Goal: Task Accomplishment & Management: Manage account settings

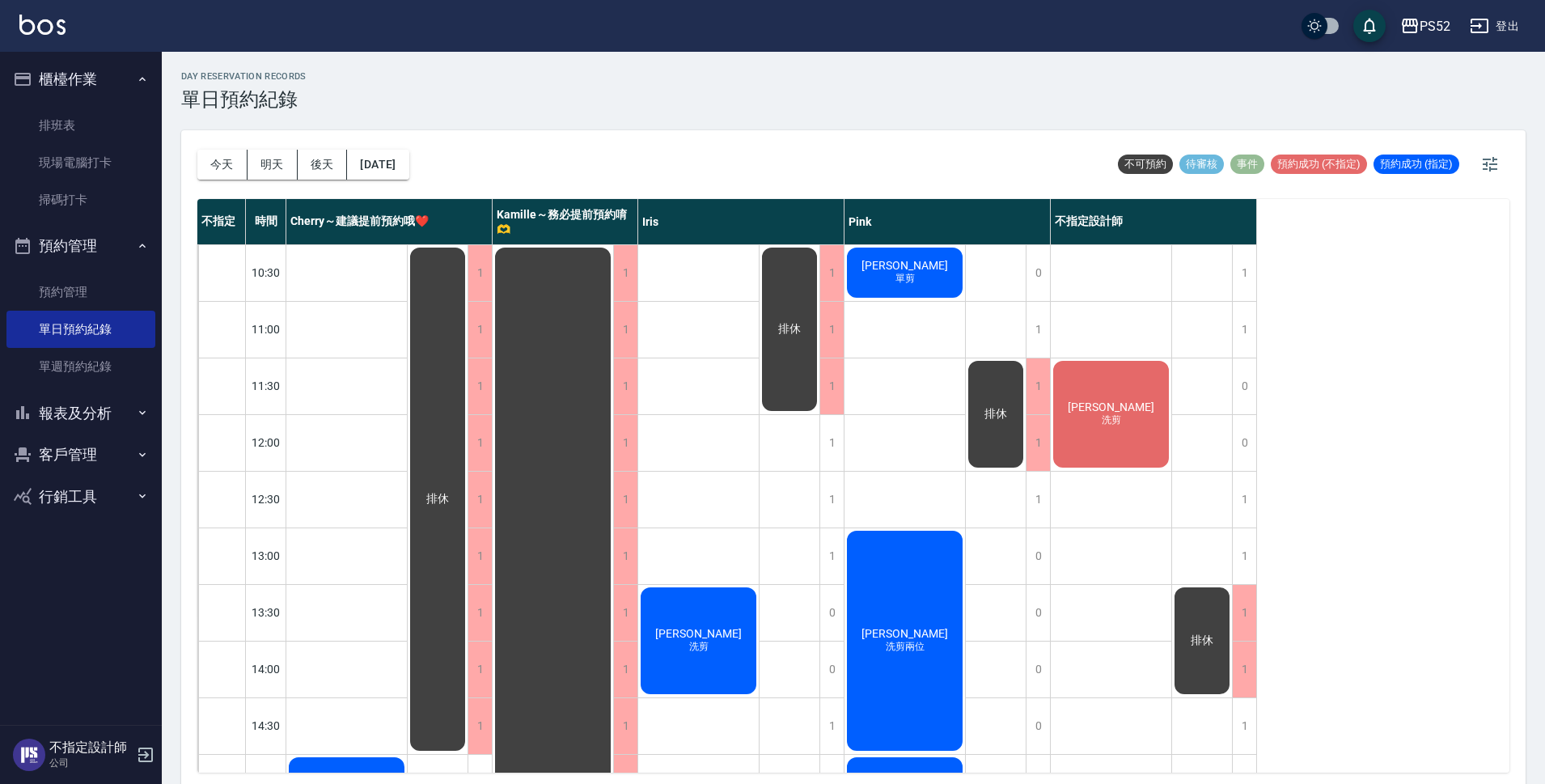
click at [913, 272] on span "[PERSON_NAME]" at bounding box center [904, 265] width 93 height 13
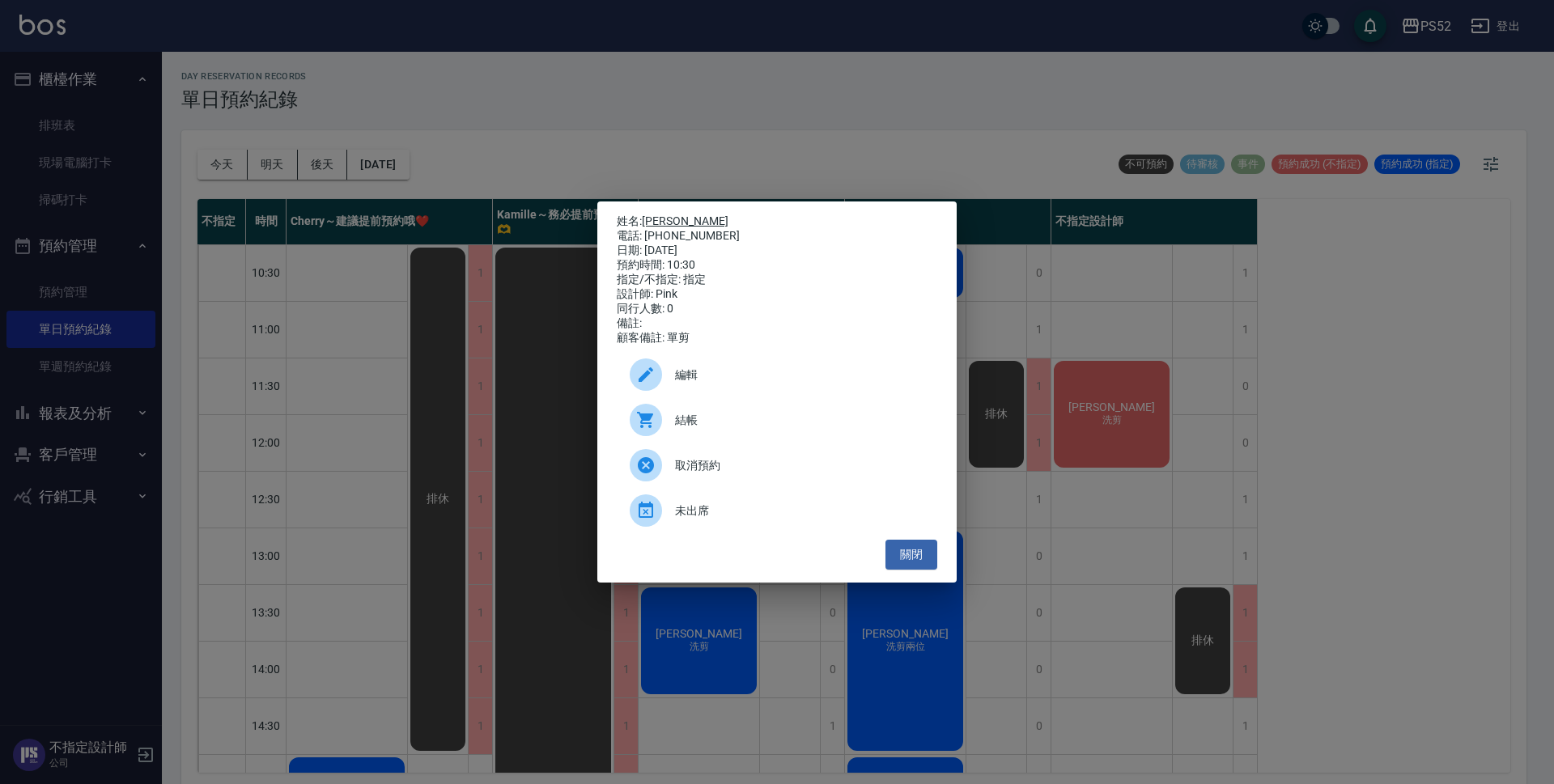
click at [660, 215] on link "[PERSON_NAME]" at bounding box center [685, 221] width 87 height 13
click at [902, 550] on button "關閉" at bounding box center [911, 554] width 52 height 30
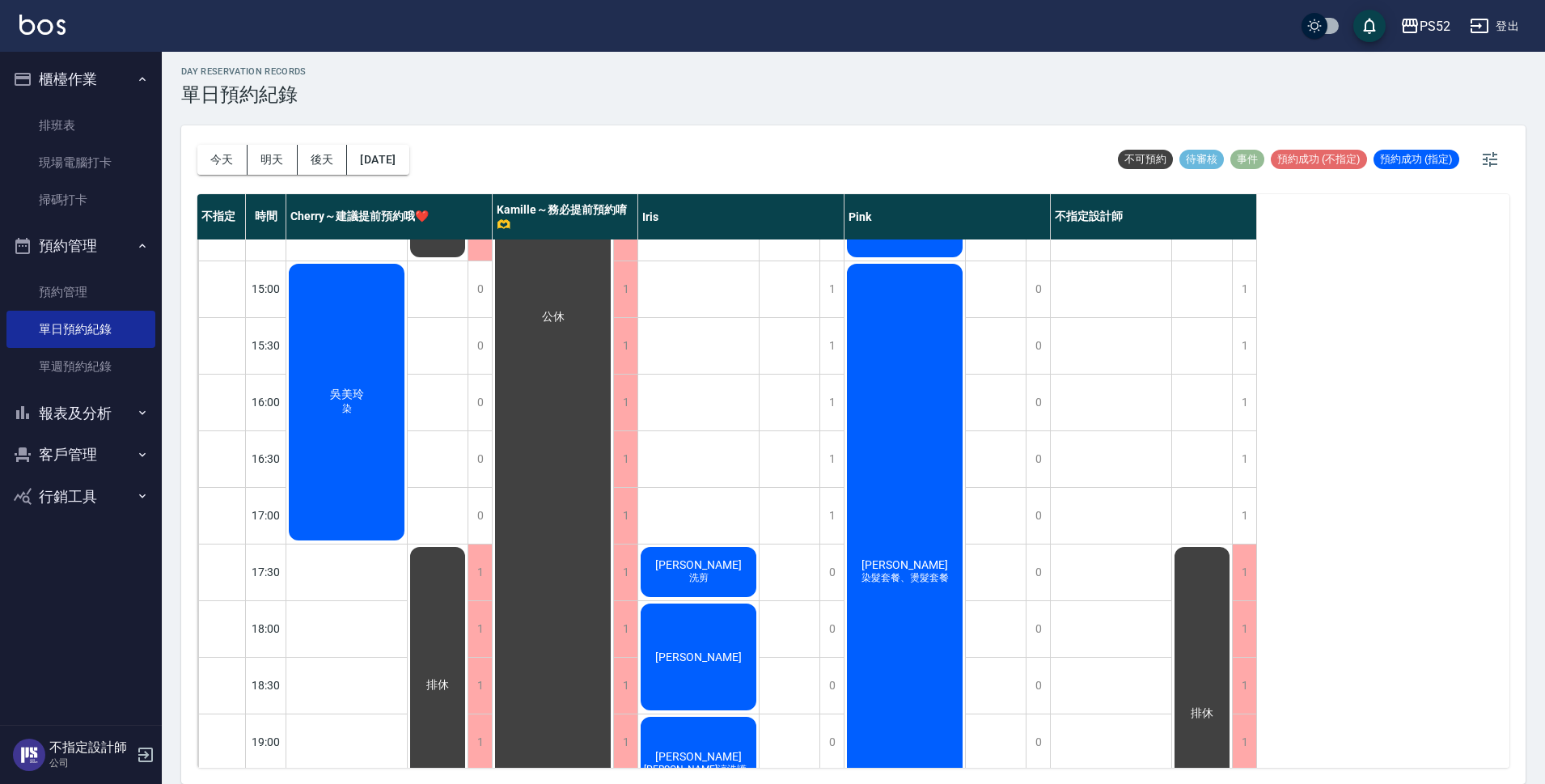
scroll to position [619, 0]
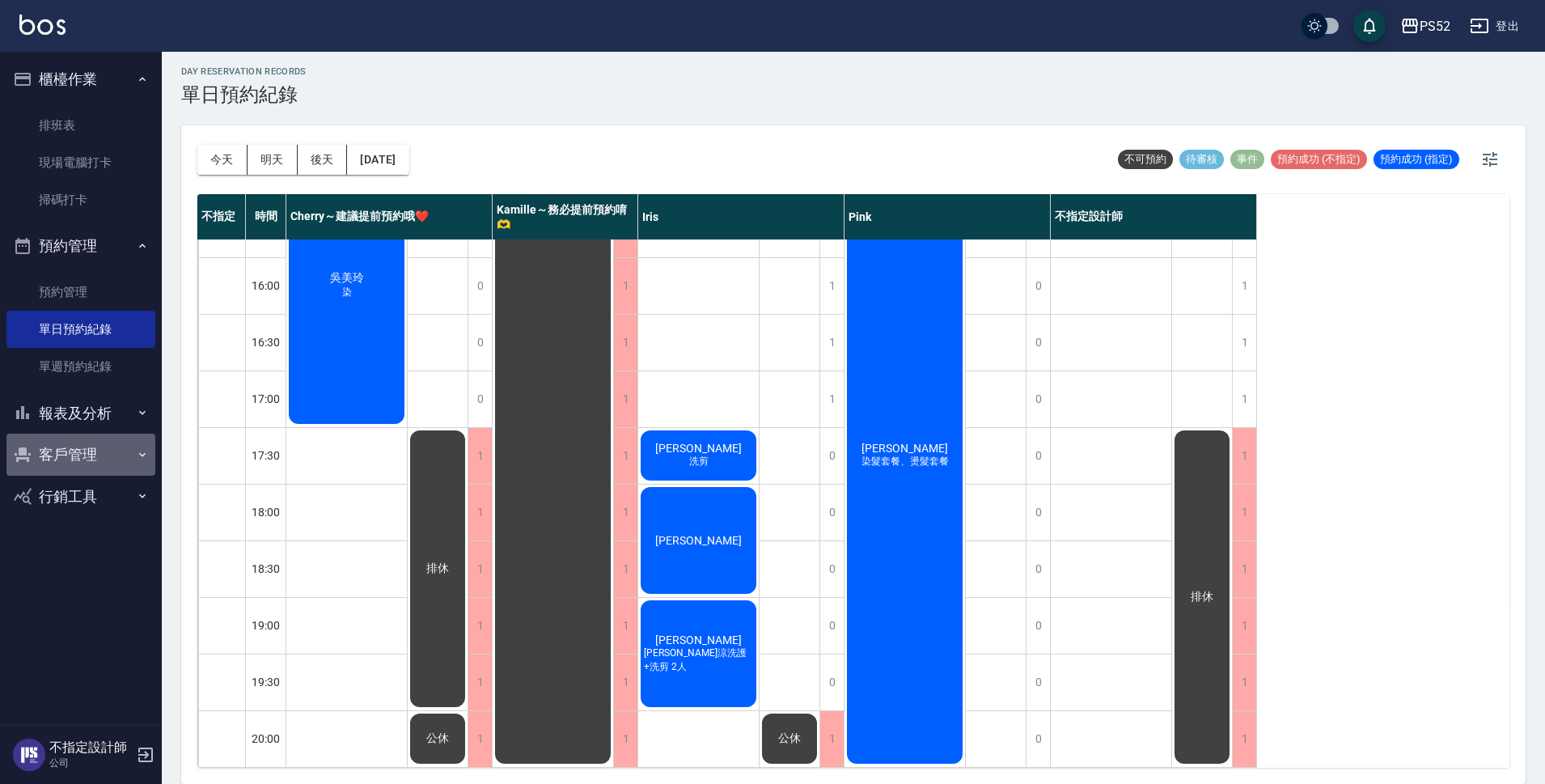
click at [109, 457] on button "客戶管理" at bounding box center [81, 455] width 149 height 42
click at [108, 487] on link "客戶列表" at bounding box center [81, 501] width 149 height 38
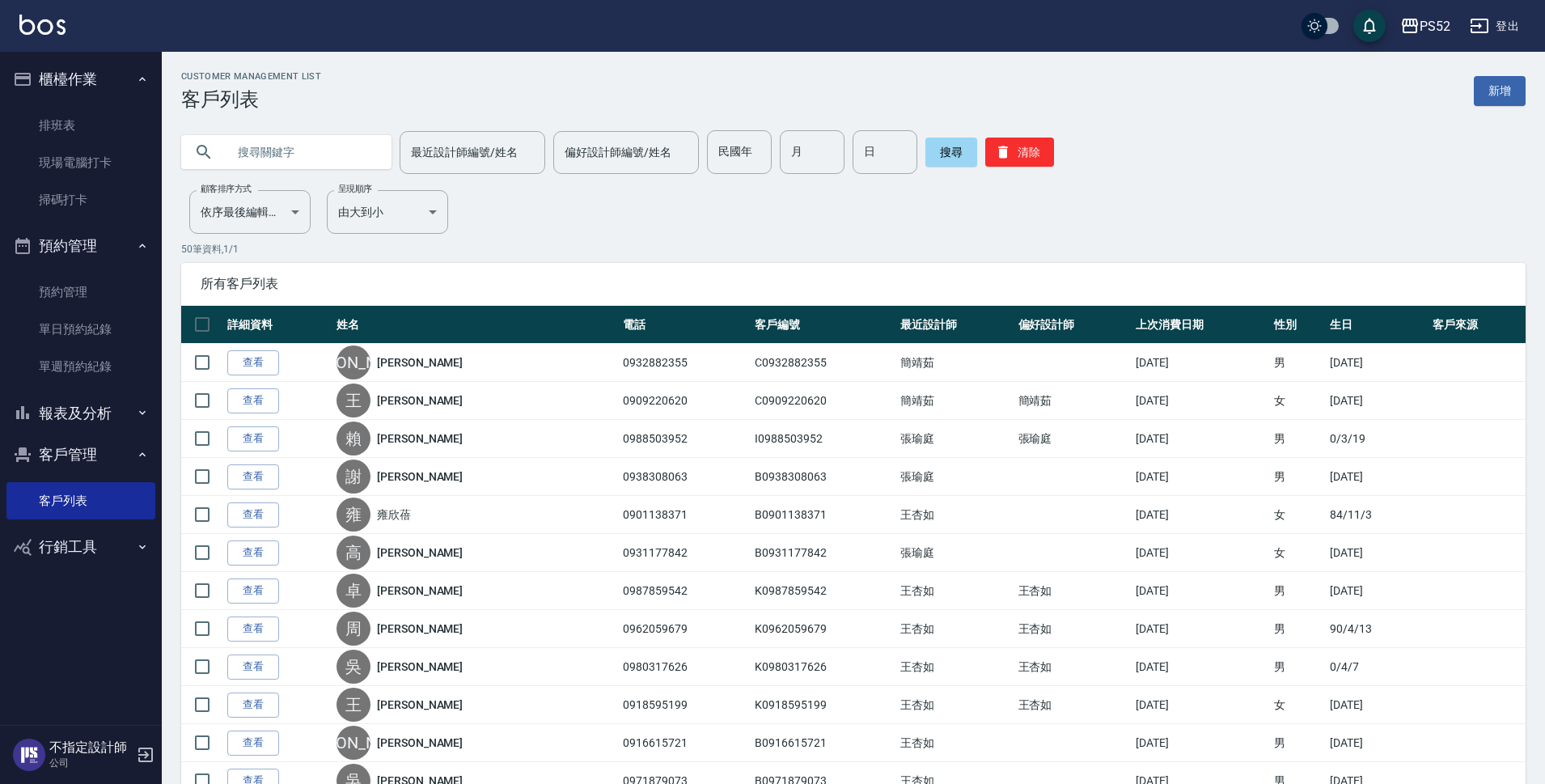
click at [285, 149] on input "text" at bounding box center [302, 151] width 152 height 43
type input "x"
type input "s"
type input "＿"
type input "李其"
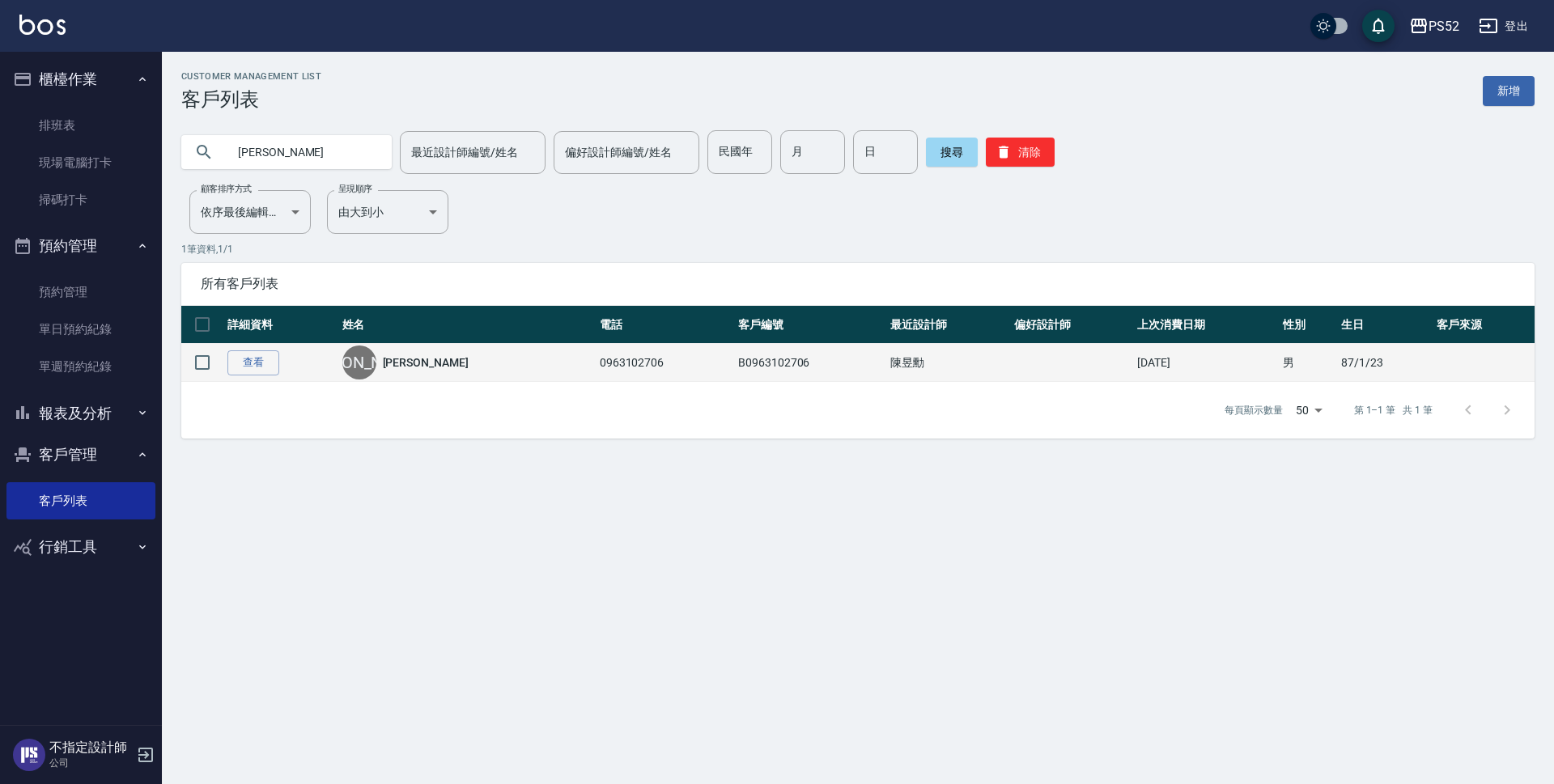
click at [406, 356] on link "[PERSON_NAME]" at bounding box center [425, 362] width 86 height 16
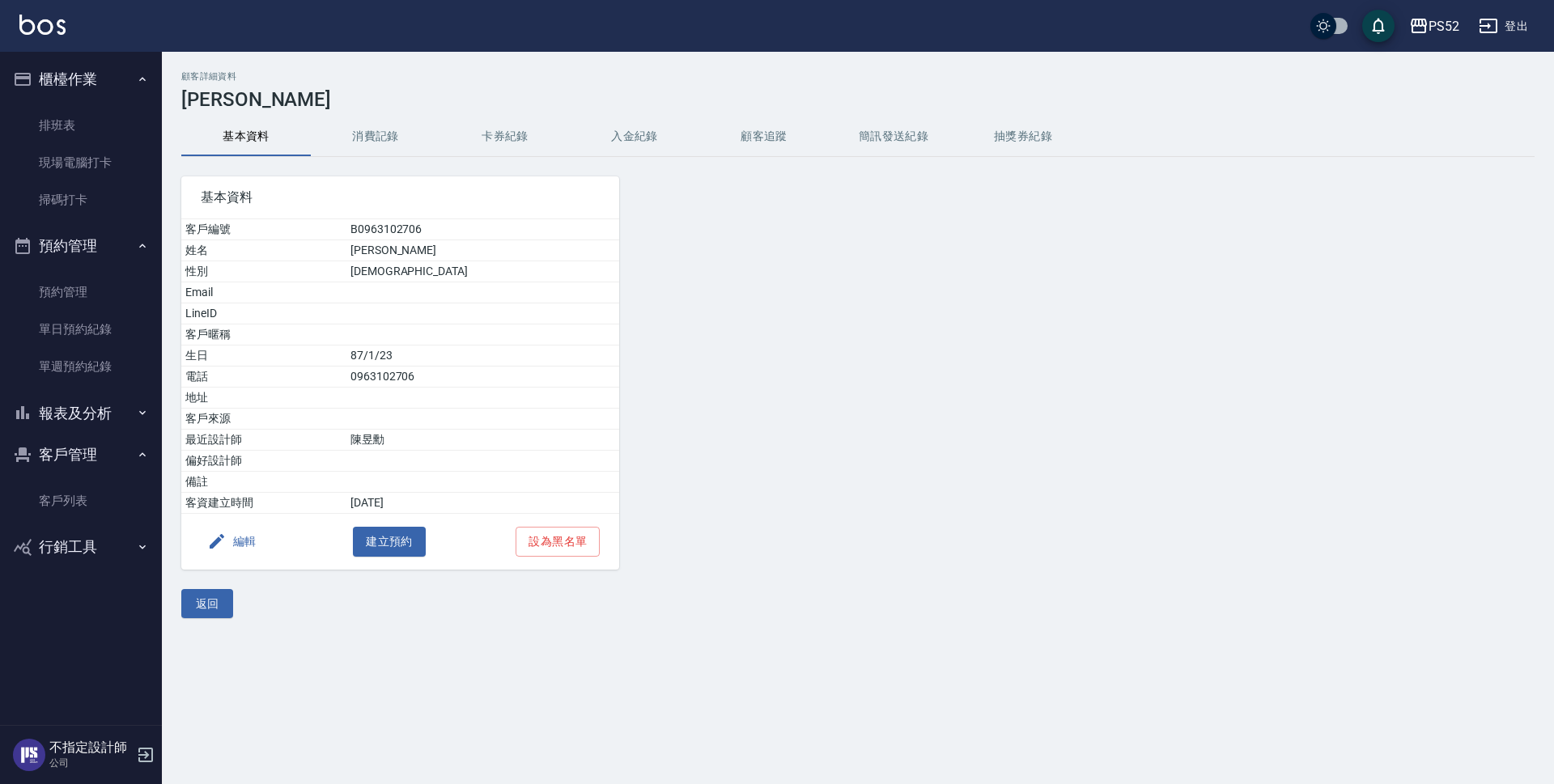
click at [374, 143] on button "消費記錄" at bounding box center [376, 137] width 129 height 39
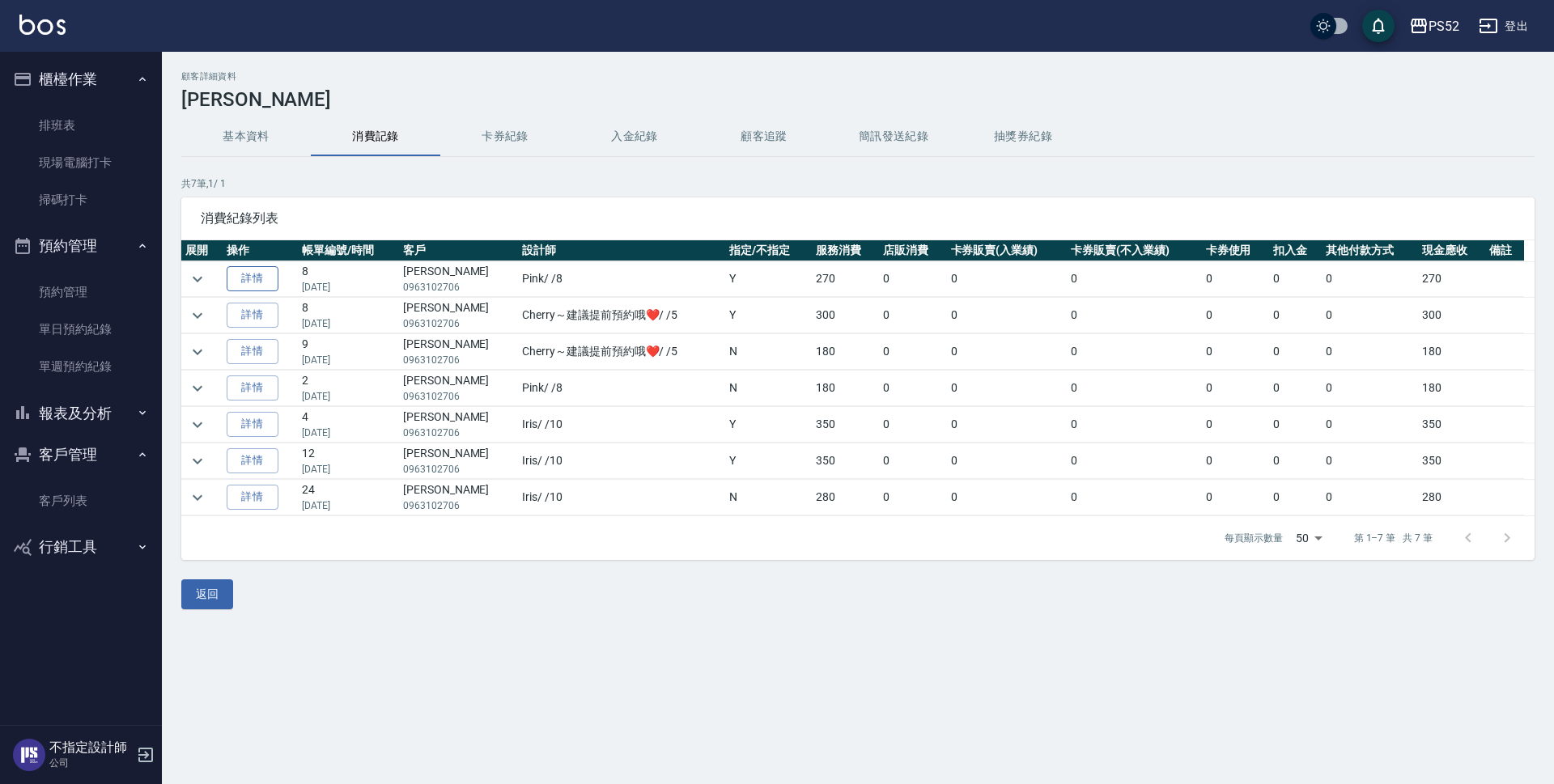
click at [268, 281] on link "詳情" at bounding box center [252, 278] width 52 height 25
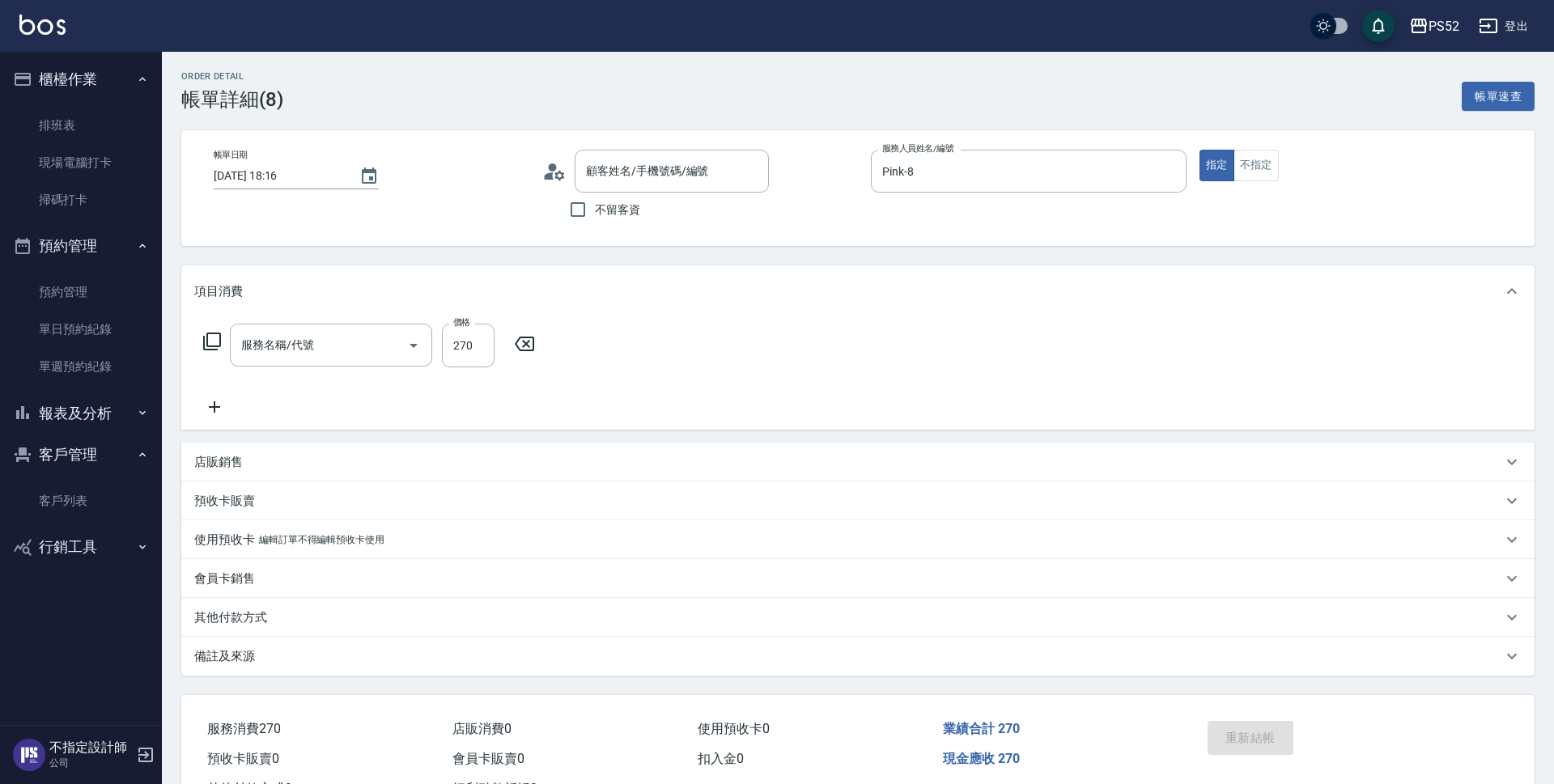
type input "2025/09/04 18:16"
type input "Pink-8"
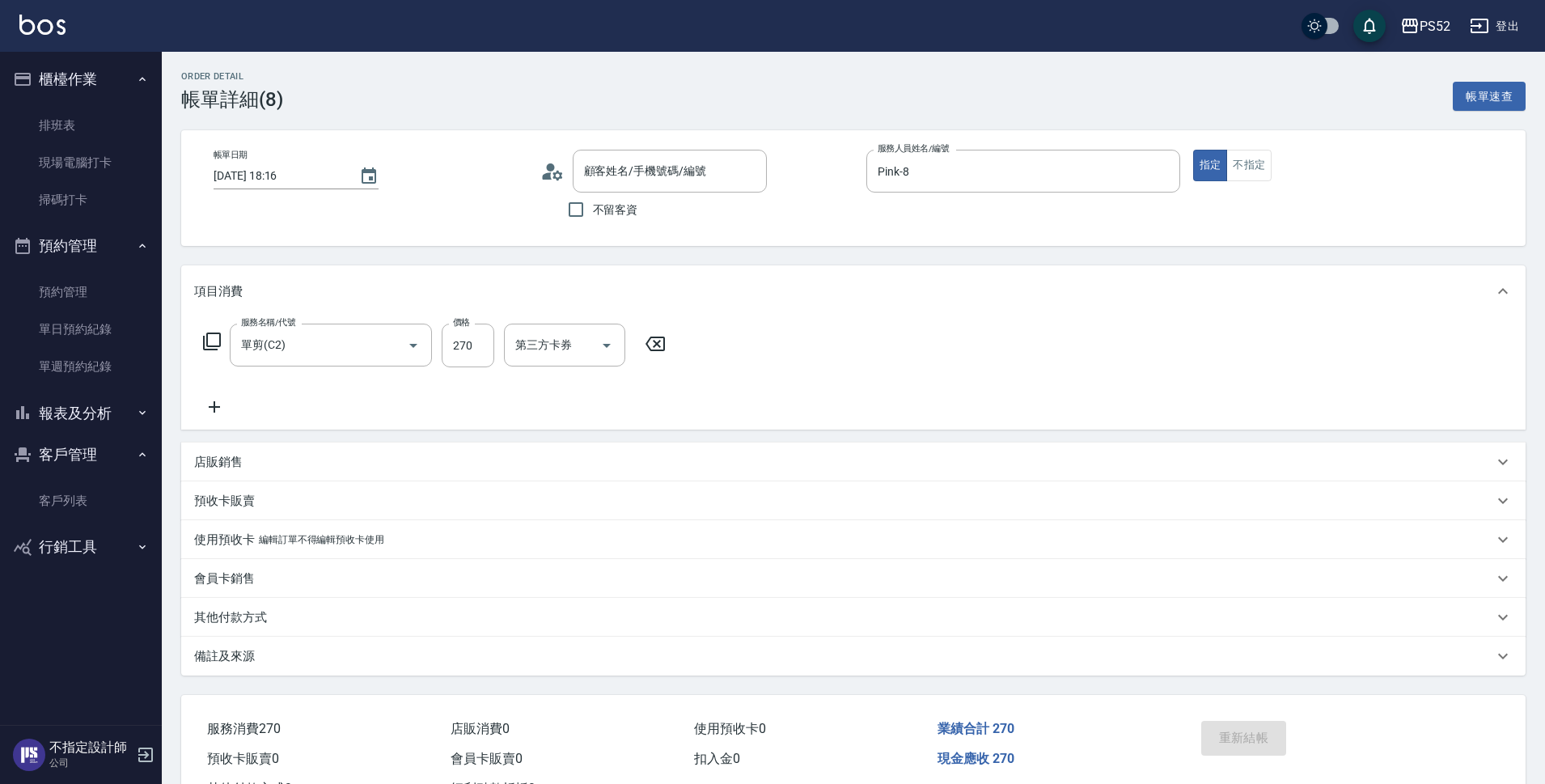
type input "單剪(C2)"
type input "李其穎/0963102706/B0963102706"
click at [84, 318] on link "單日預約紀錄" at bounding box center [81, 329] width 149 height 38
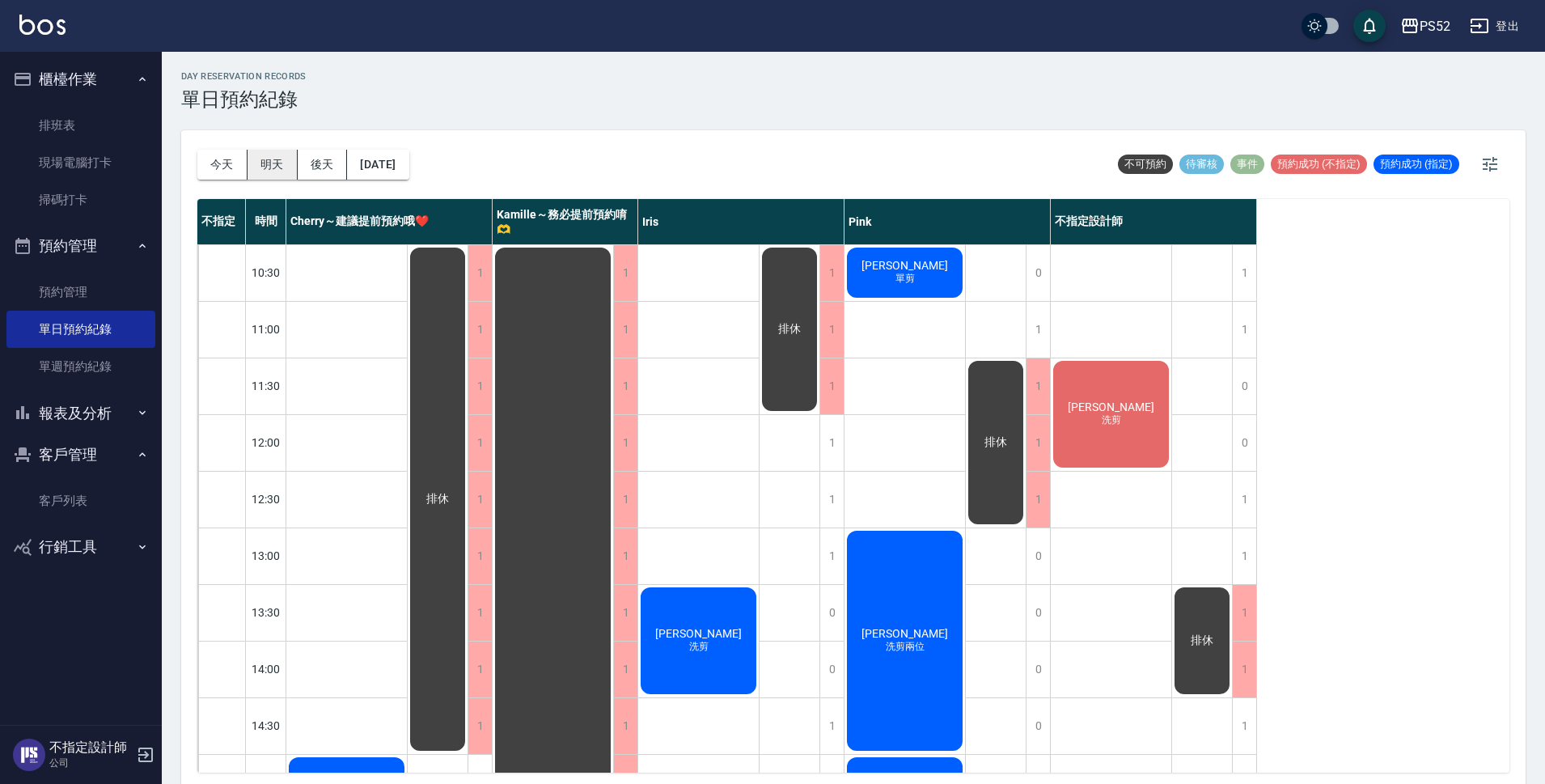
click at [275, 168] on button "明天" at bounding box center [273, 164] width 50 height 30
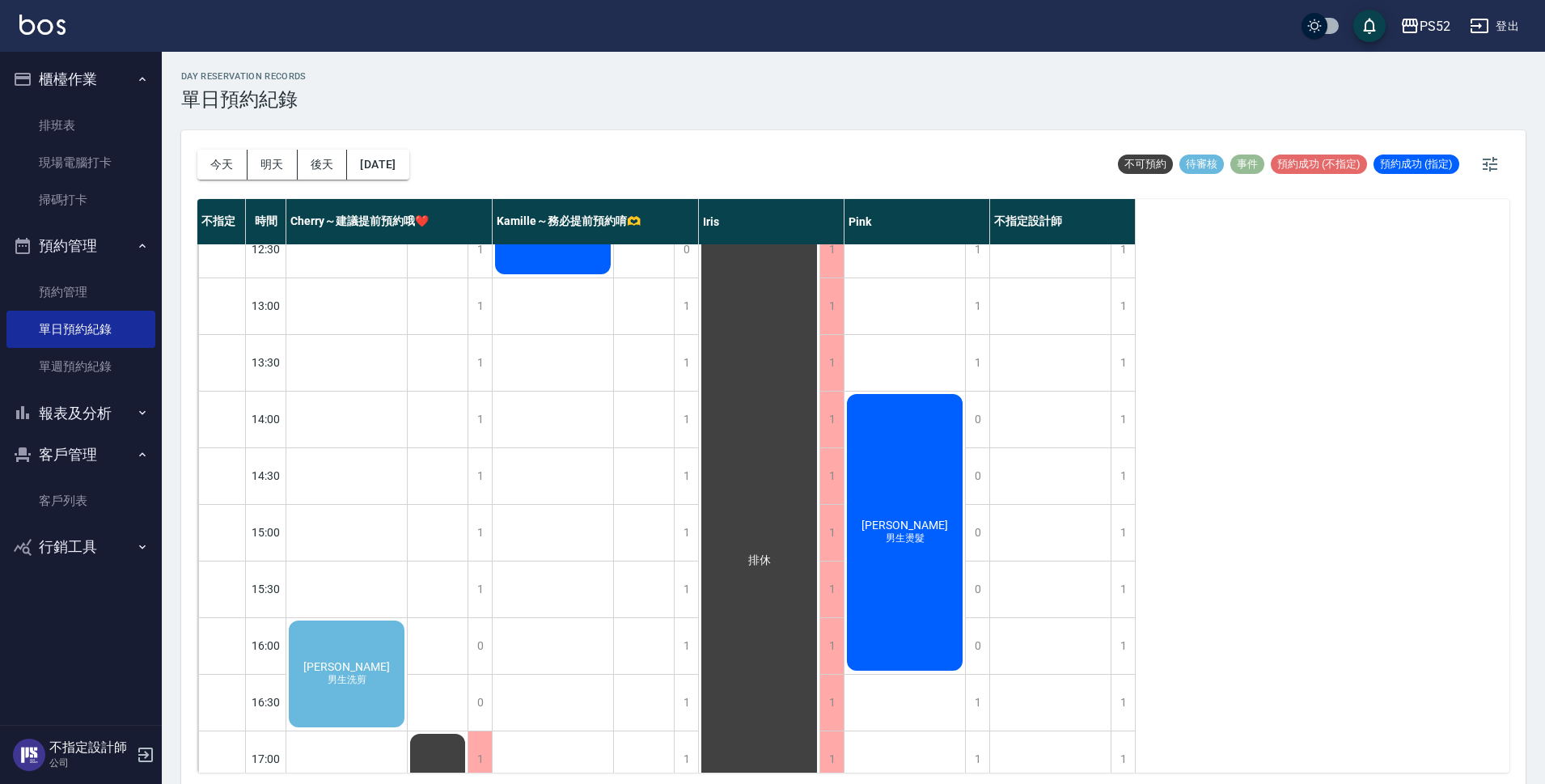
scroll to position [296, 0]
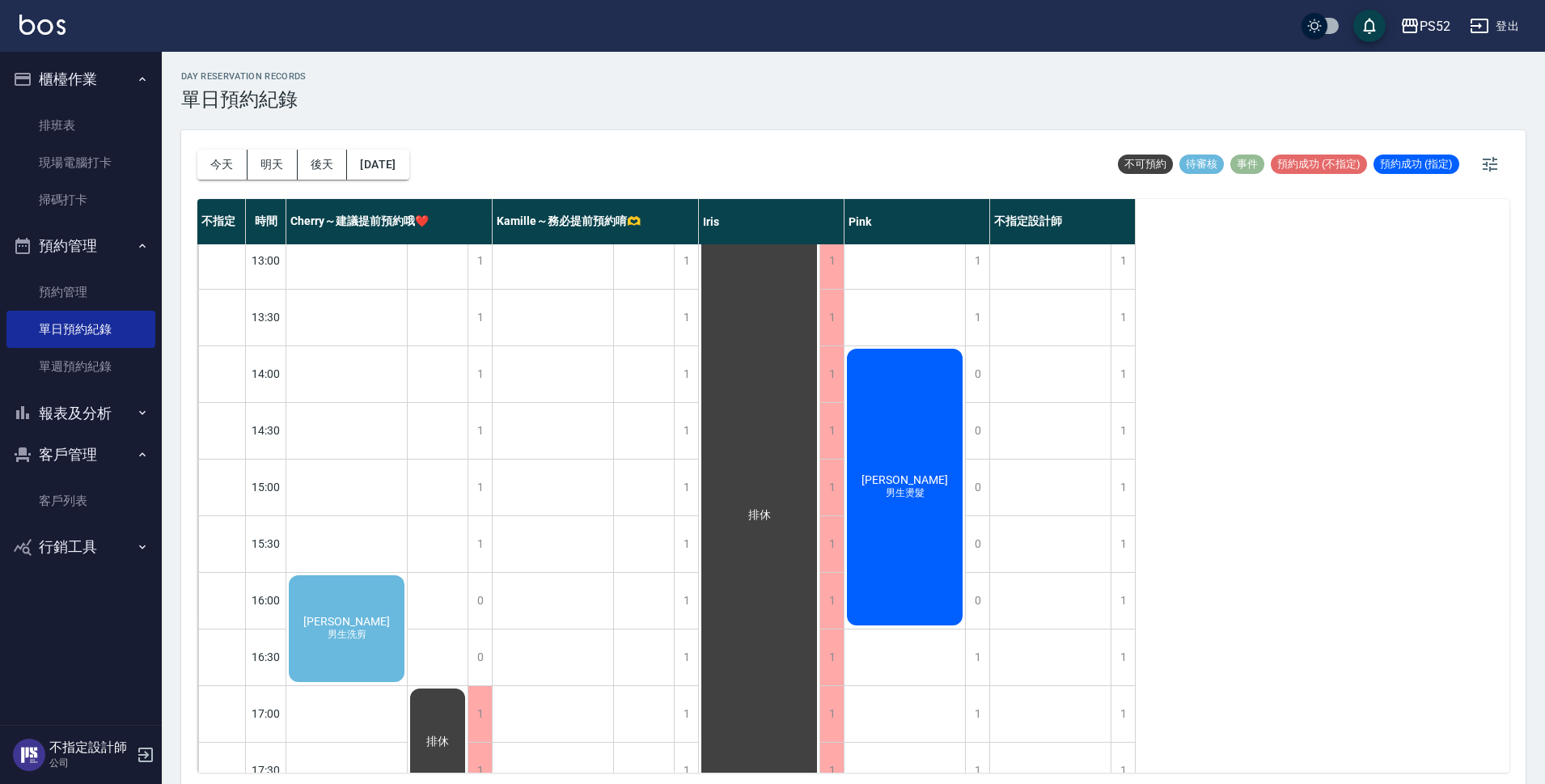
click at [904, 517] on div "江軒宇 男生燙髮" at bounding box center [904, 486] width 120 height 281
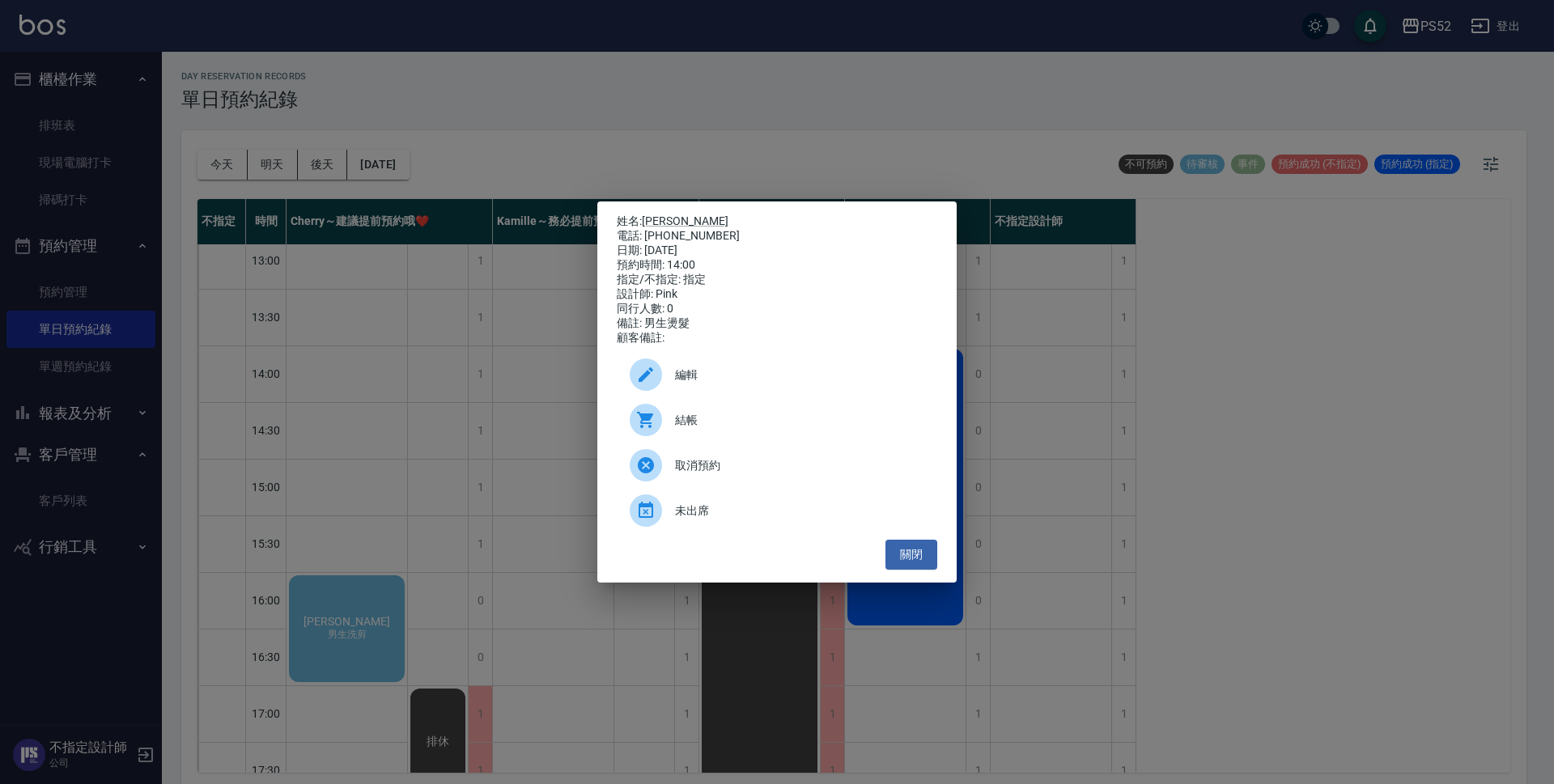
click at [688, 467] on span "取消預約" at bounding box center [799, 466] width 250 height 17
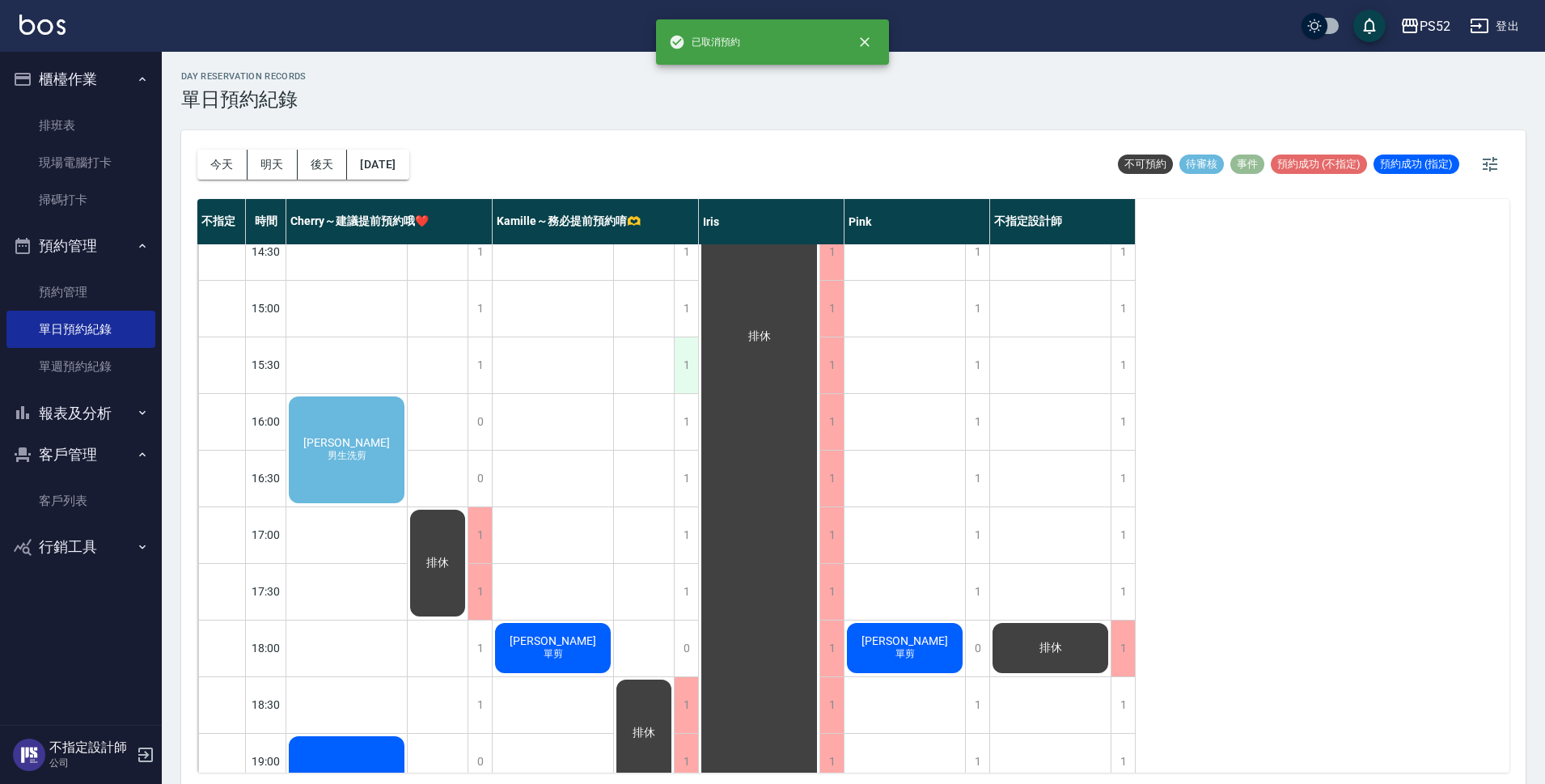
scroll to position [483, 0]
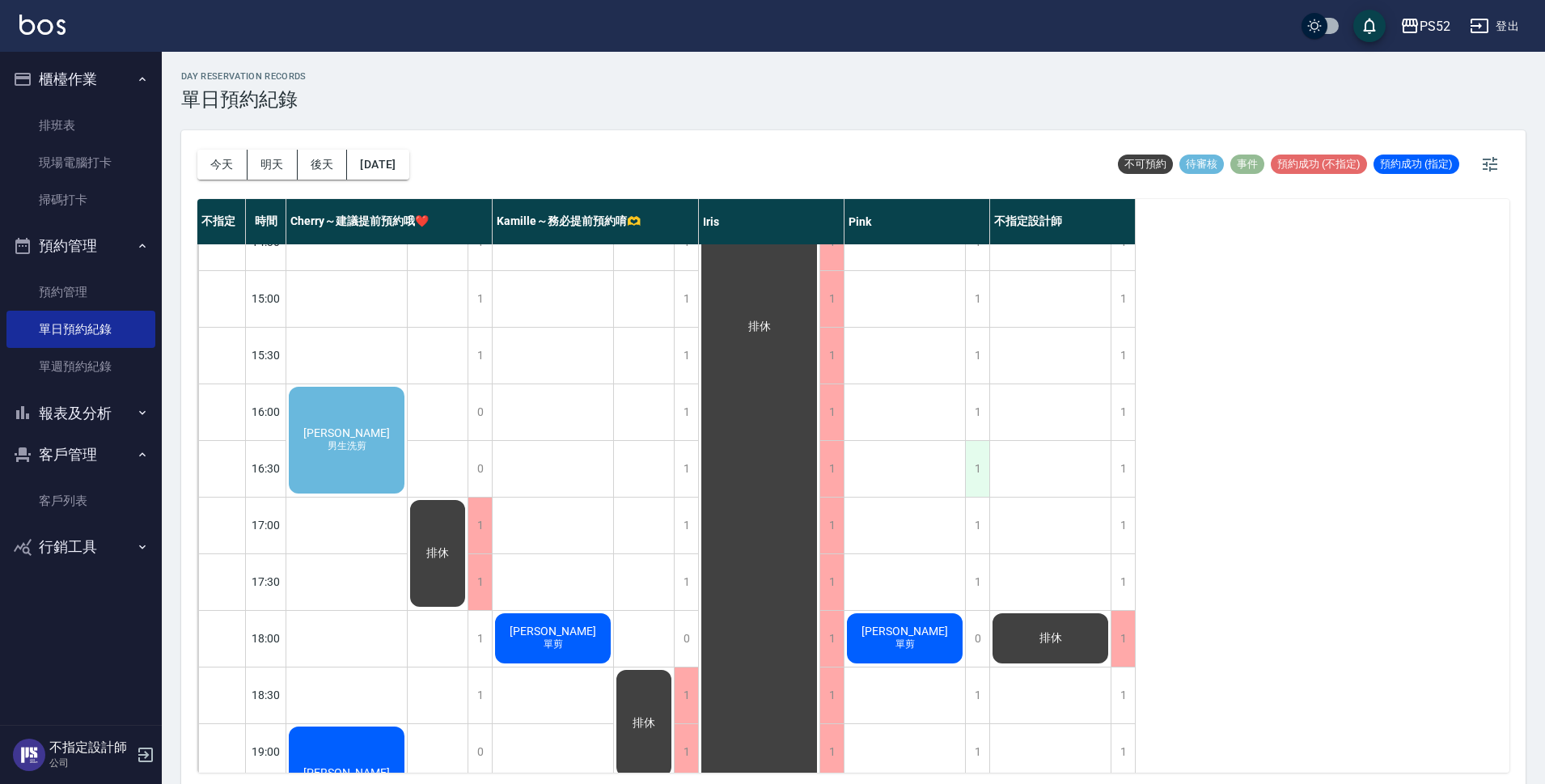
click at [978, 466] on div "1" at bounding box center [977, 469] width 24 height 56
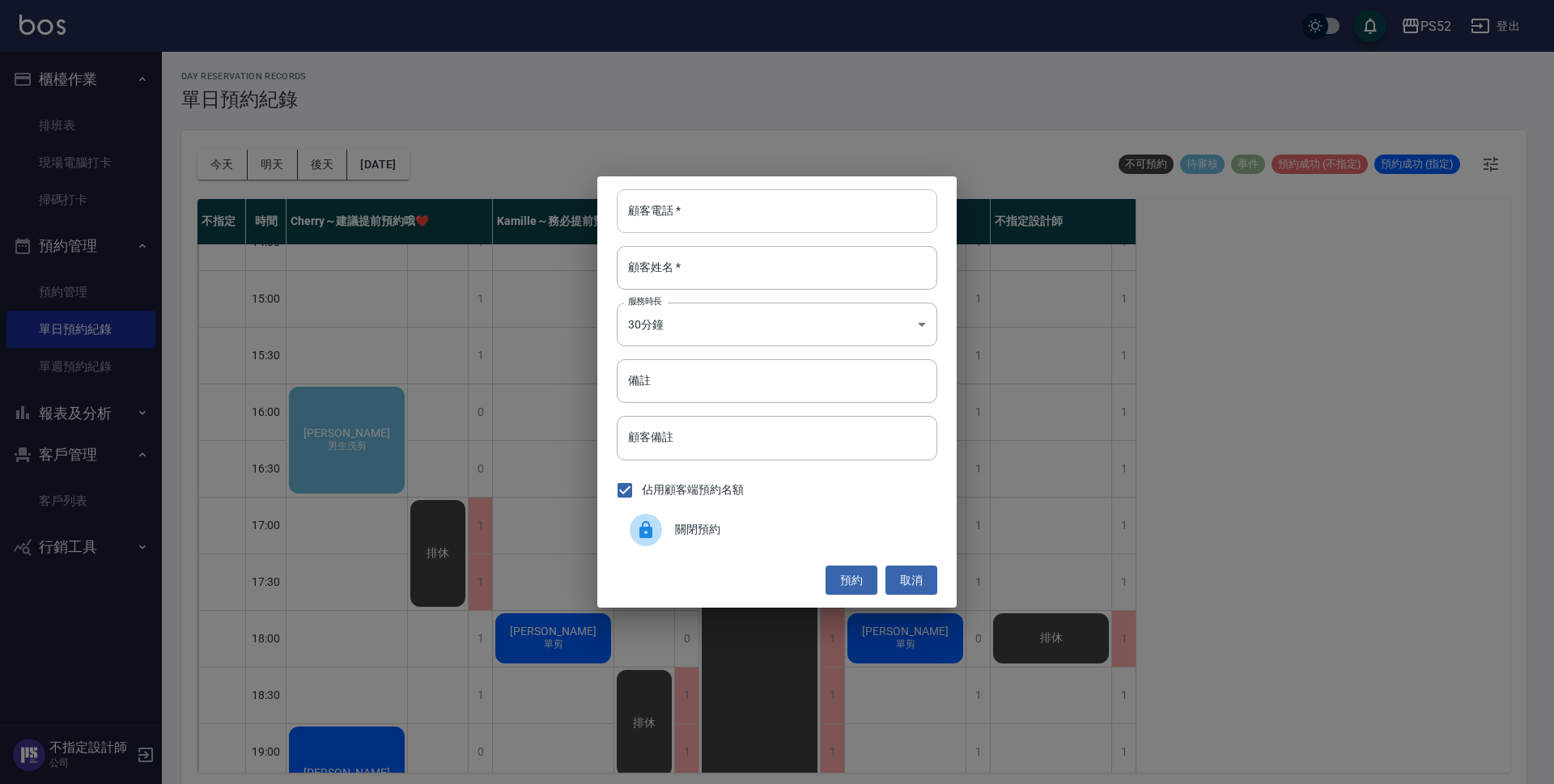
click at [710, 217] on input "顧客電話   *" at bounding box center [777, 211] width 321 height 43
type input "0"
type input "0977363243"
click at [785, 251] on input "顧客姓名   *" at bounding box center [777, 267] width 321 height 43
type input "＿"
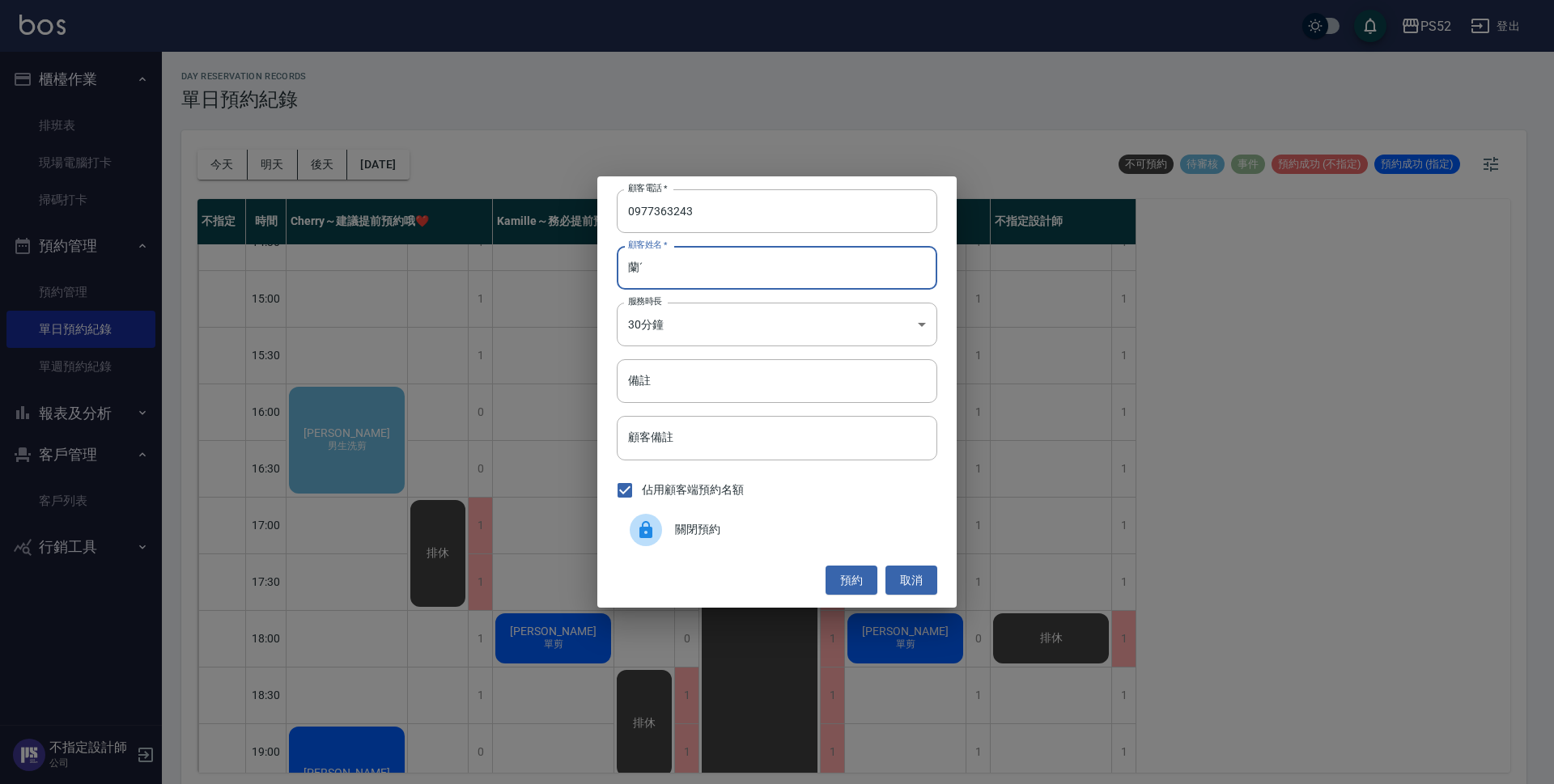
type input "蘭"
type input "藍"
click at [761, 364] on input "備註" at bounding box center [777, 380] width 321 height 43
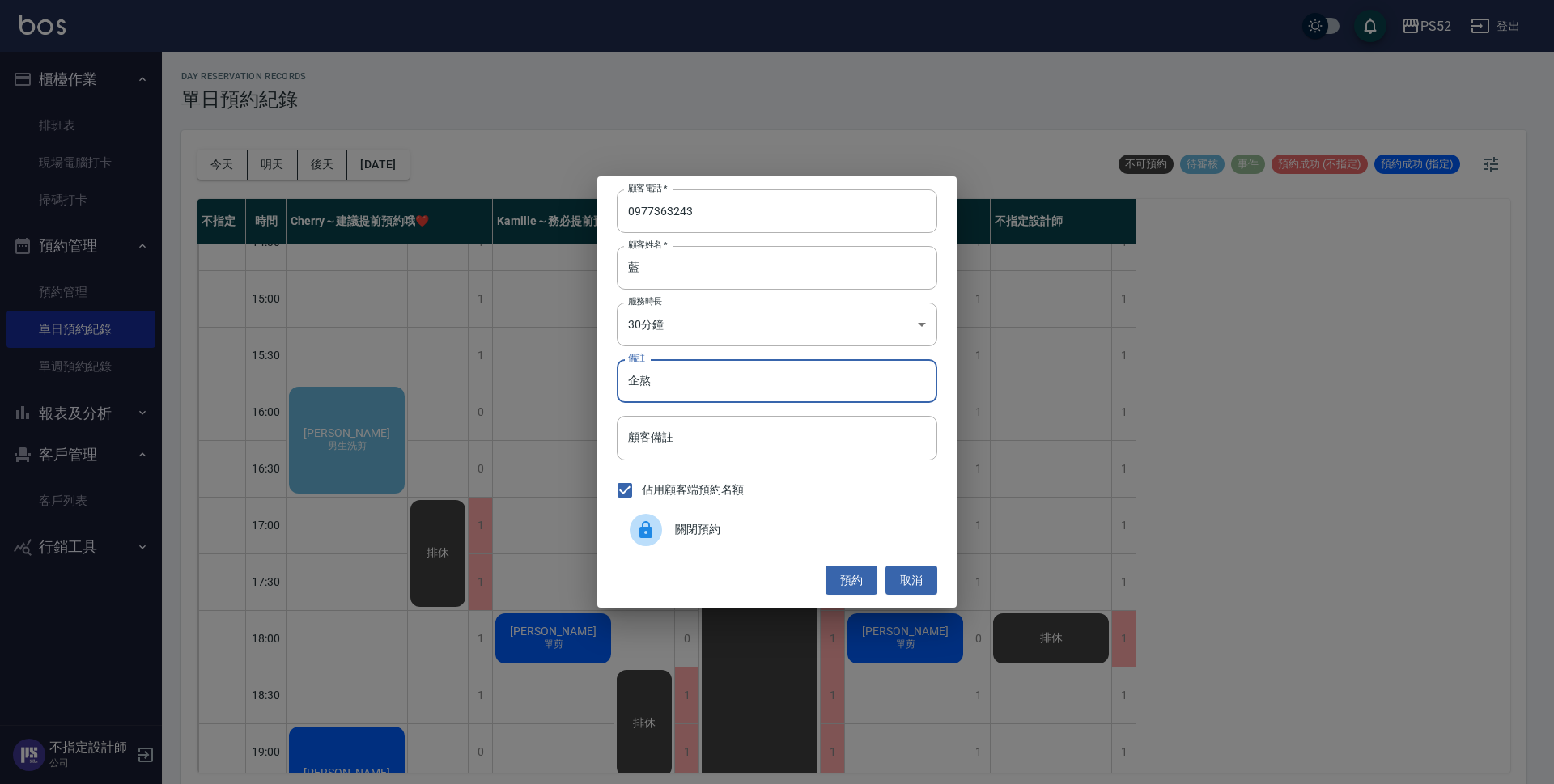
type input "企"
type input "P"
type input "媽(燙順)"
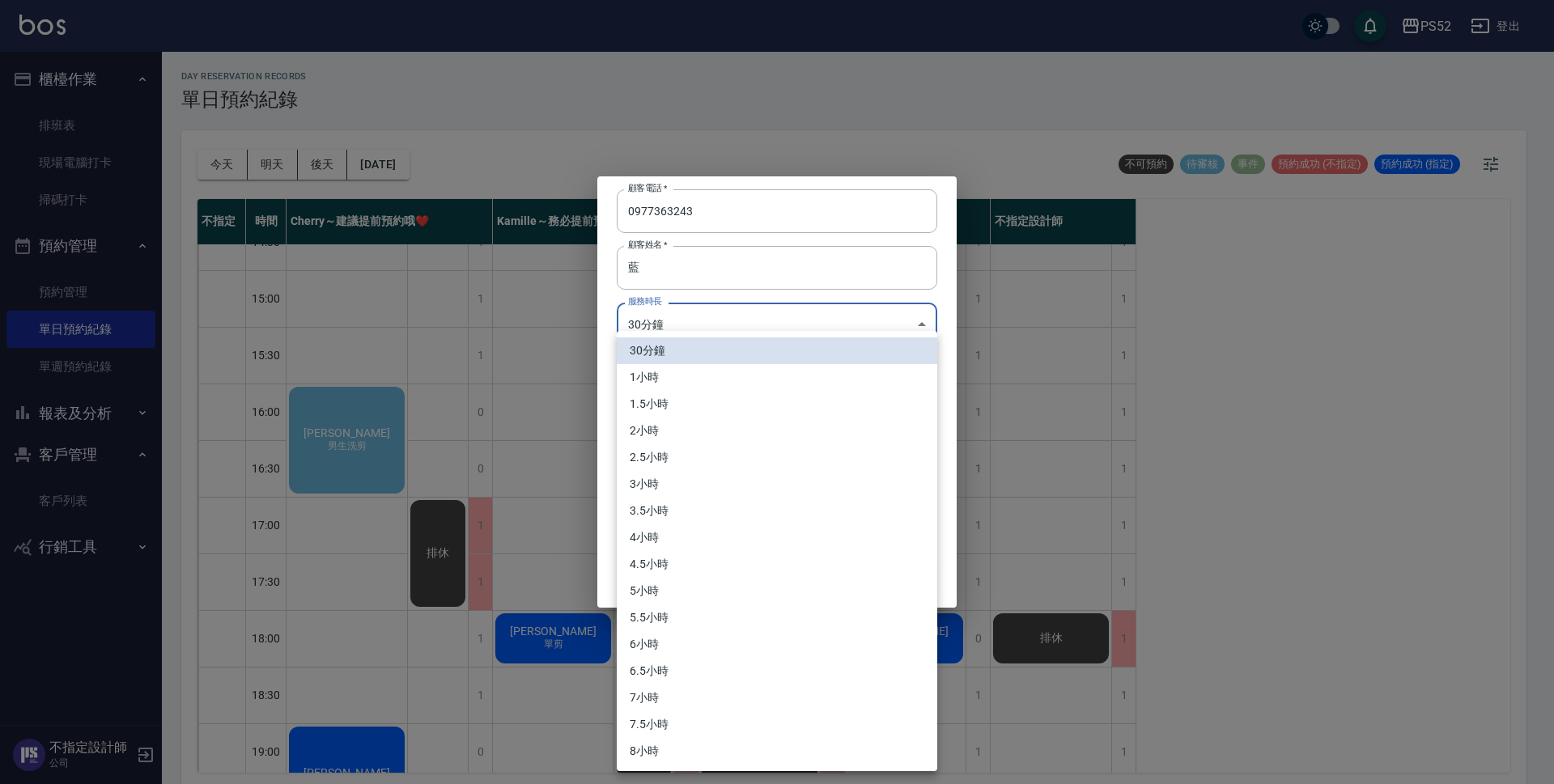
click at [720, 322] on body "PS52 登出 櫃檯作業 排班表 現場電腦打卡 掃碼打卡 預約管理 預約管理 單日預約紀錄 單週預約紀錄 報表及分析 報表目錄 互助日報表 互助點數明細 設計…" at bounding box center [777, 394] width 1554 height 789
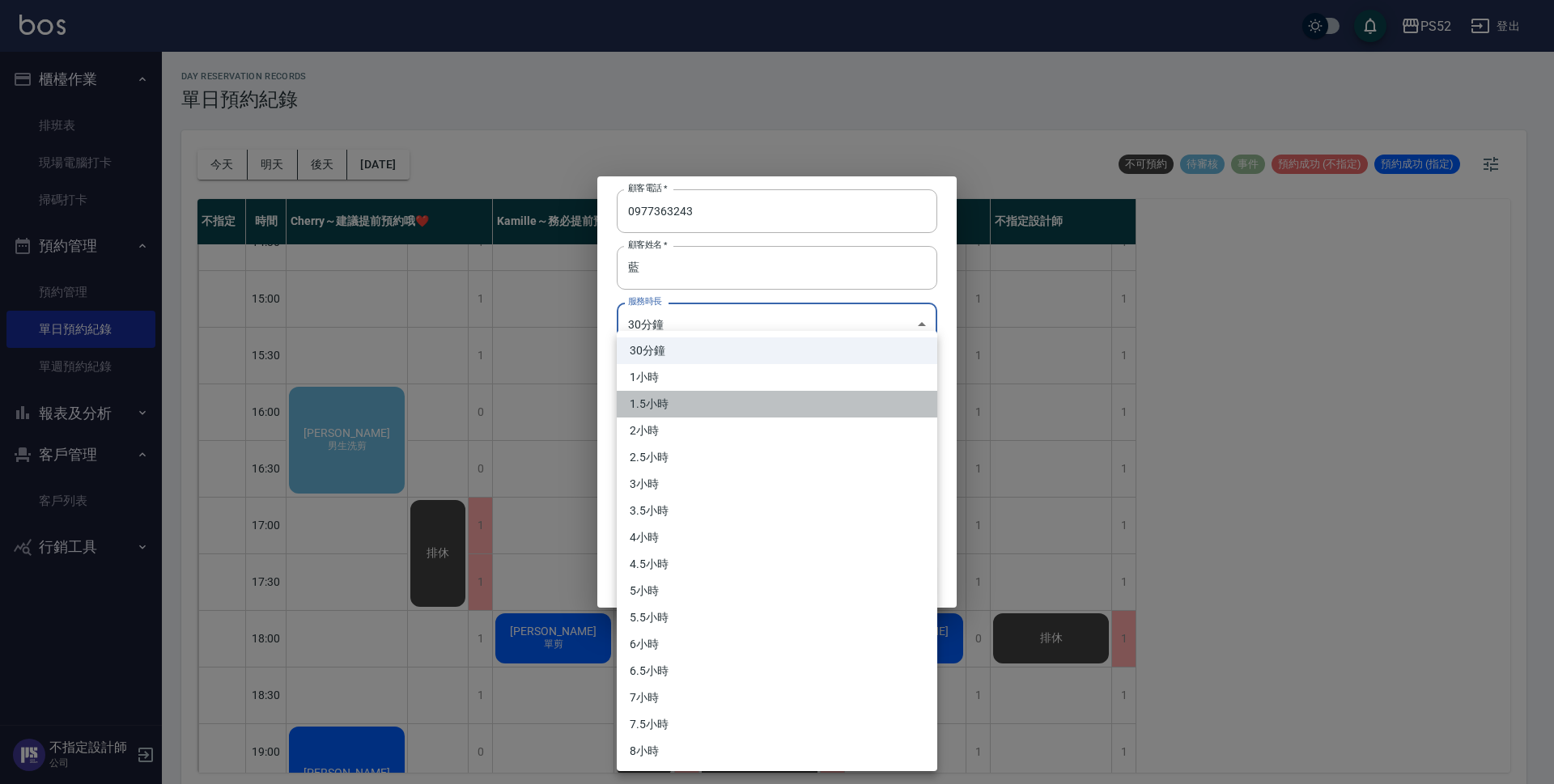
click at [705, 391] on li "1.5小時" at bounding box center [777, 405] width 321 height 27
type input "3"
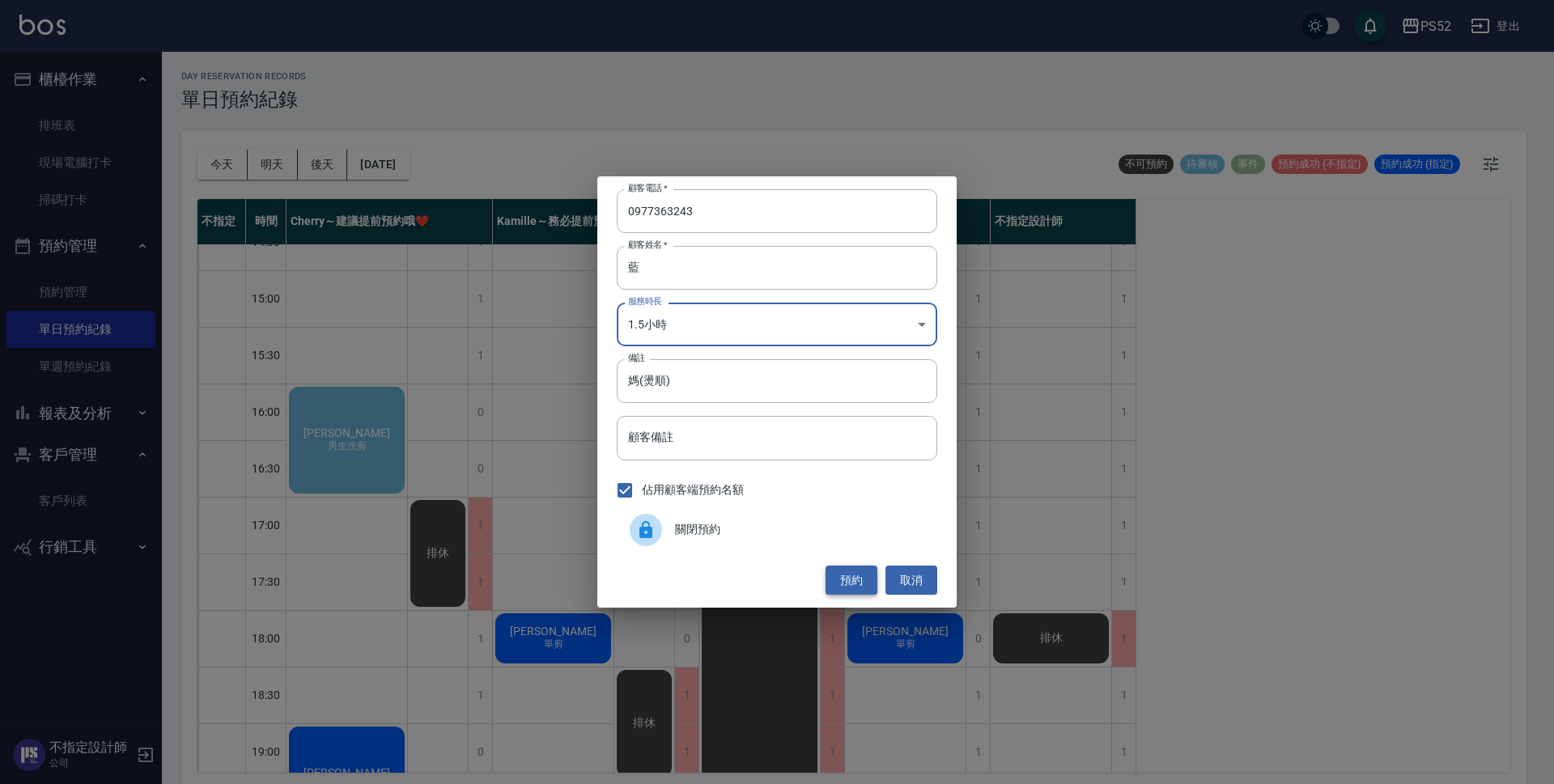
click at [856, 574] on button "預約" at bounding box center [852, 580] width 52 height 30
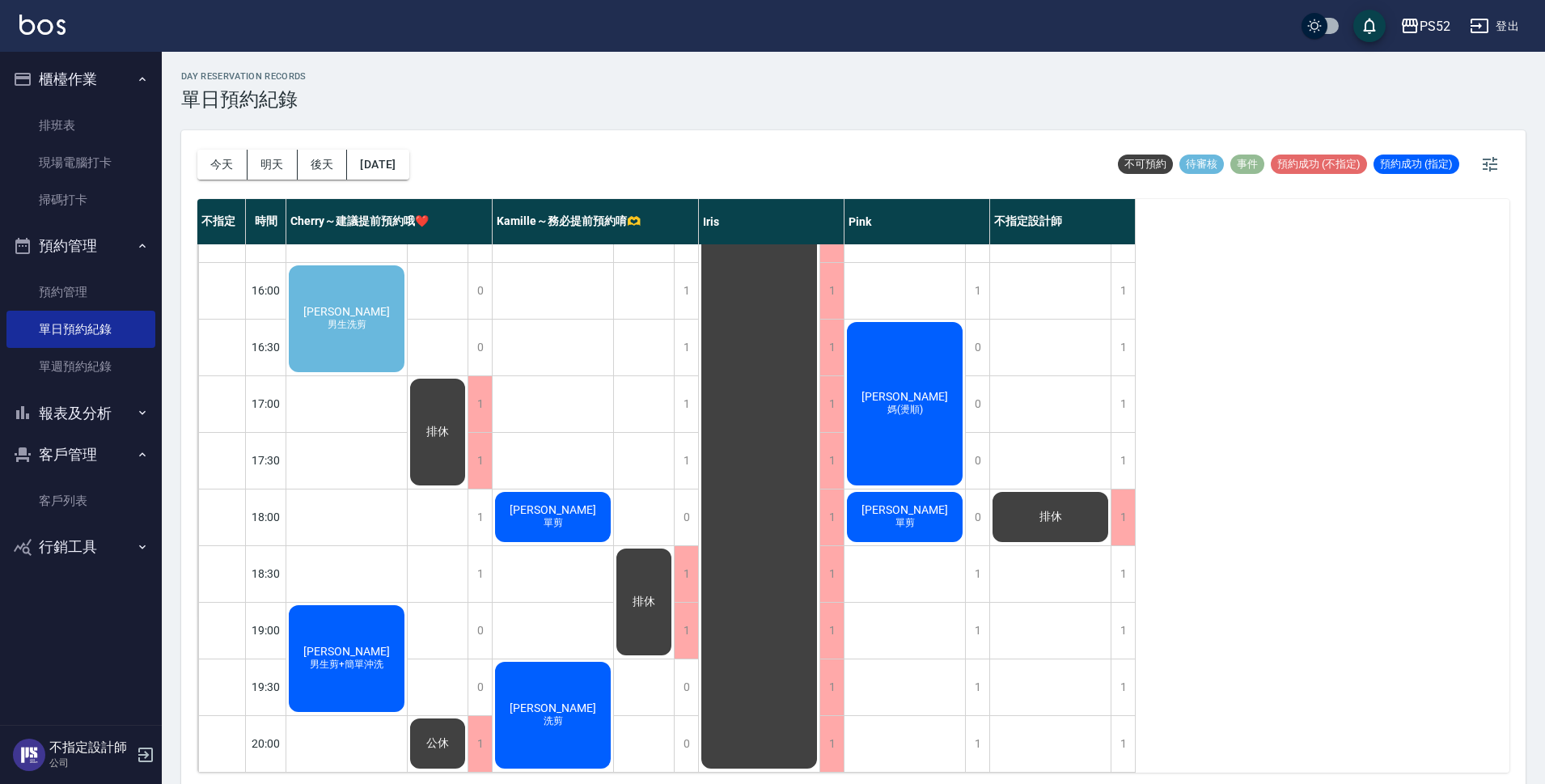
scroll to position [619, 0]
click at [271, 160] on button "明天" at bounding box center [273, 164] width 50 height 30
click at [224, 149] on button "今天" at bounding box center [223, 164] width 50 height 30
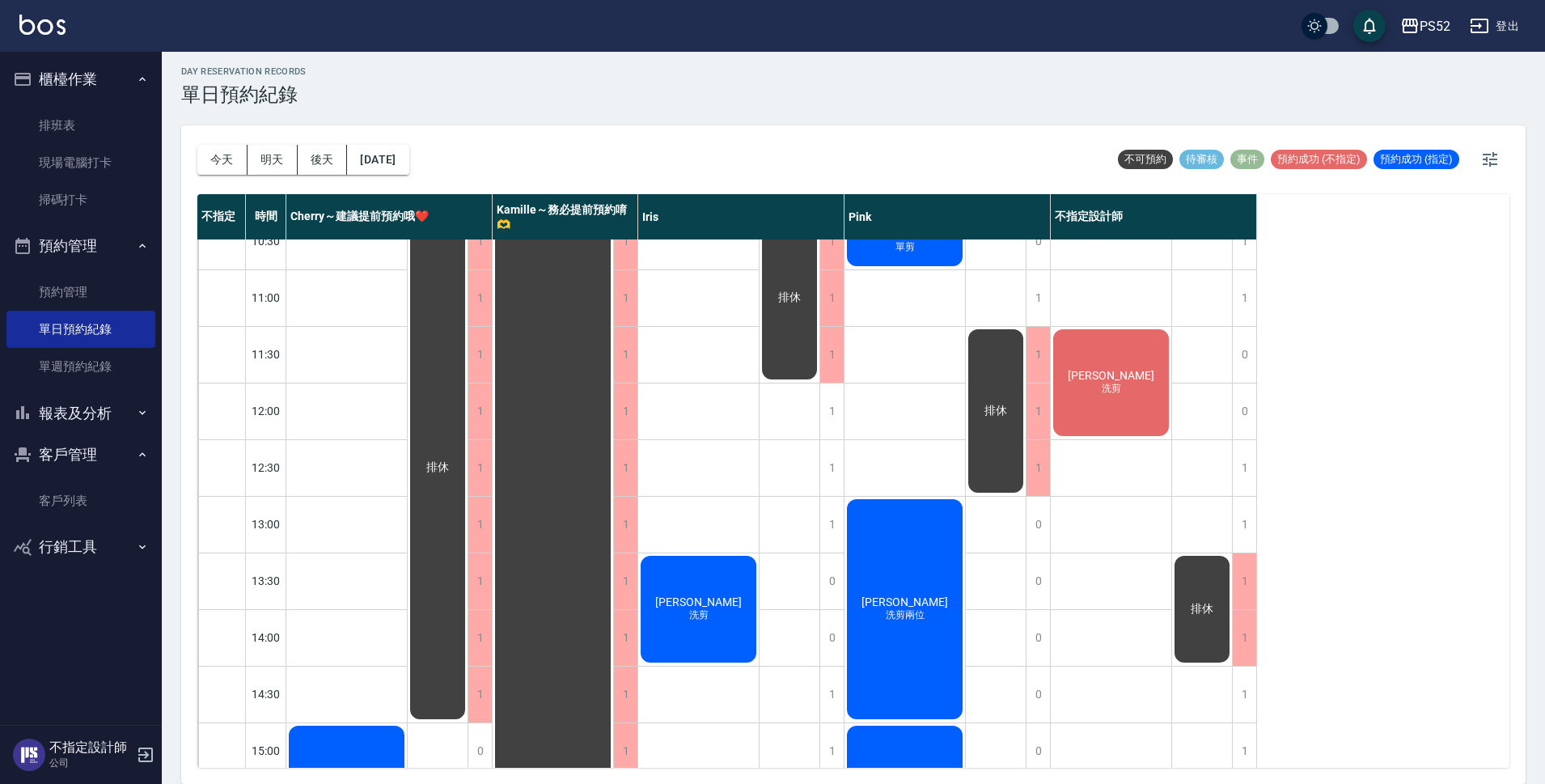
scroll to position [26, 0]
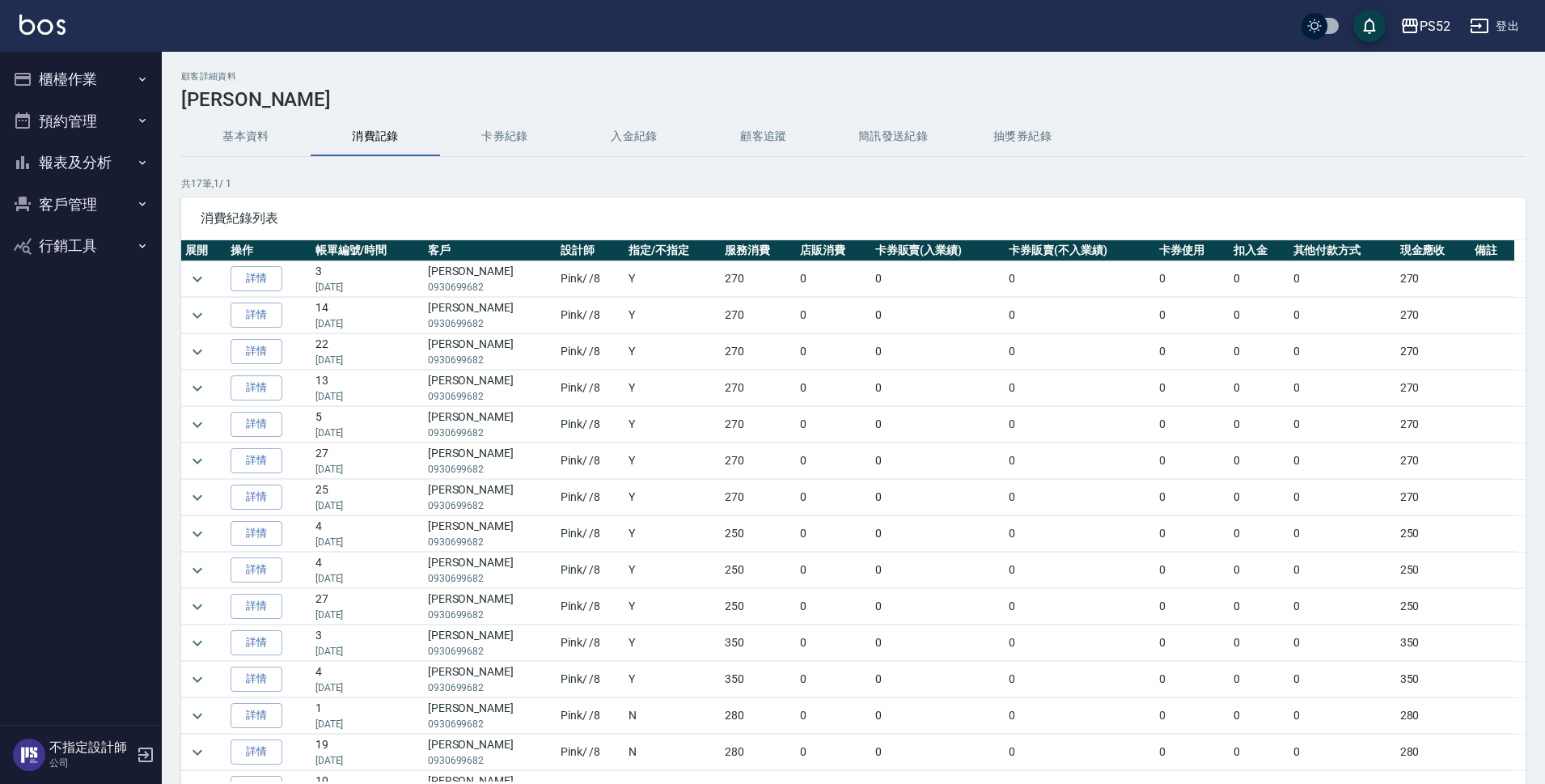
click at [232, 151] on button "基本資料" at bounding box center [246, 137] width 129 height 39
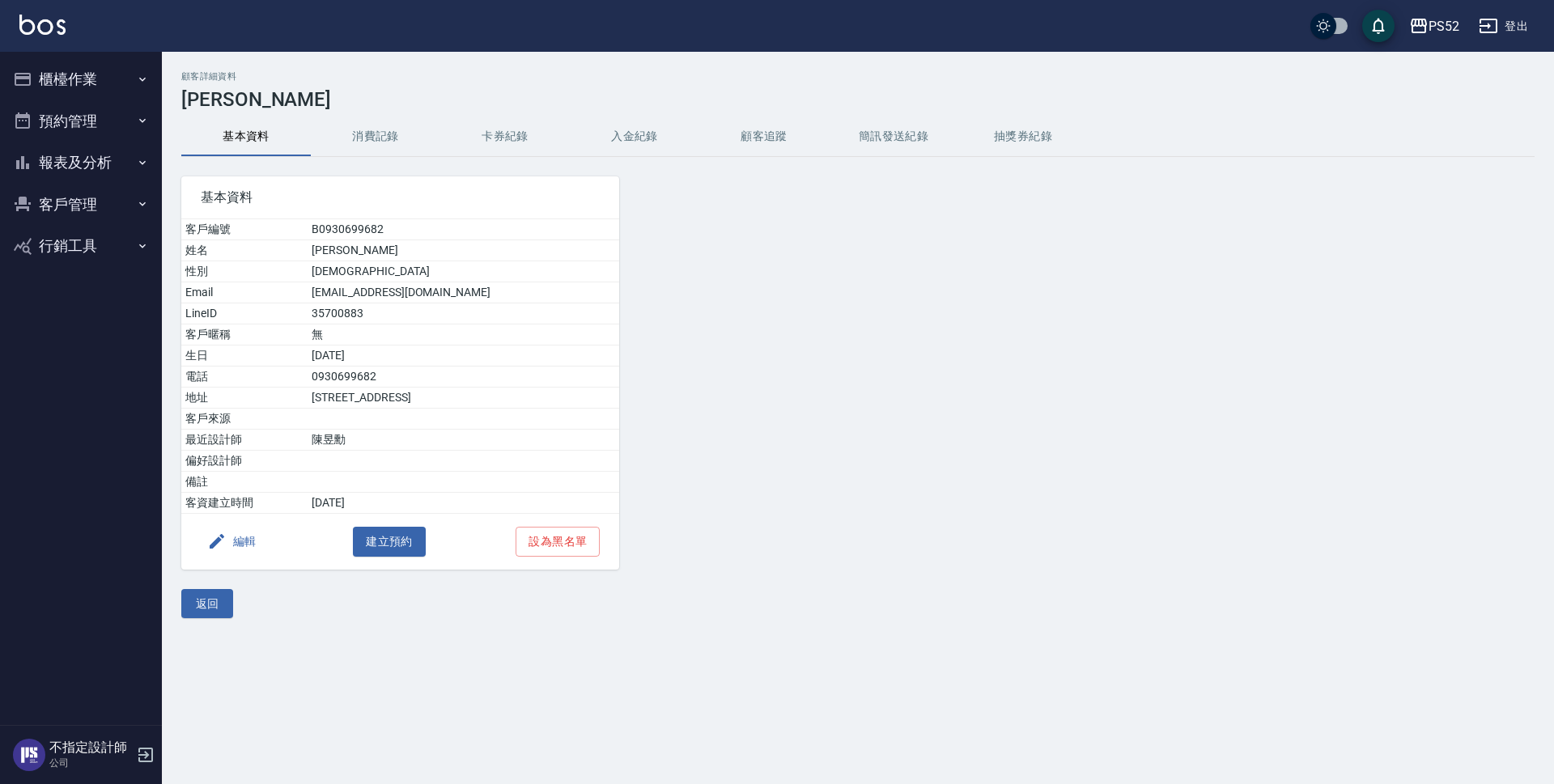
click at [129, 165] on button "報表及分析" at bounding box center [81, 163] width 149 height 42
click at [104, 124] on button "預約管理" at bounding box center [81, 121] width 149 height 42
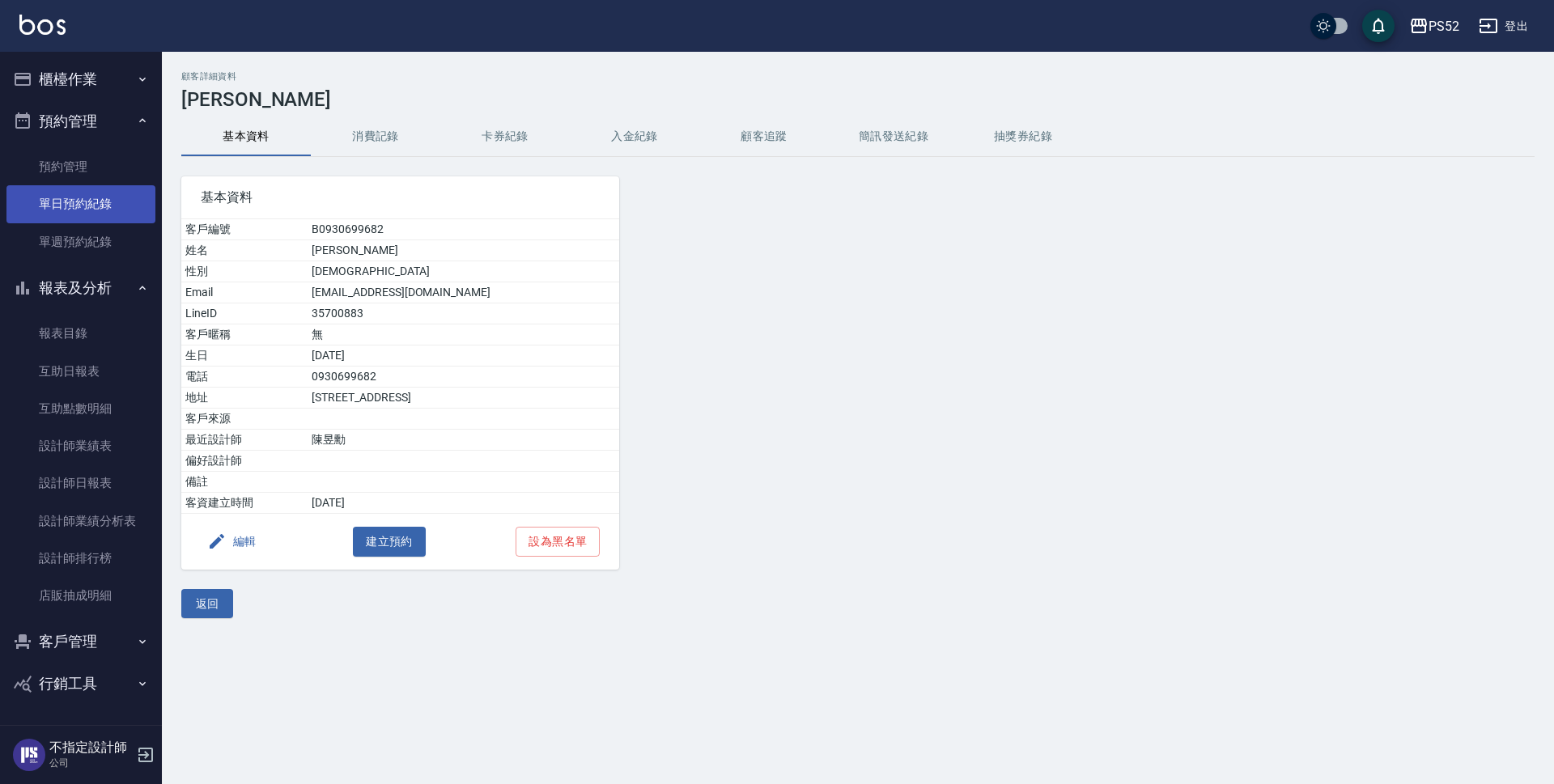
click at [100, 196] on link "單日預約紀錄" at bounding box center [81, 203] width 149 height 38
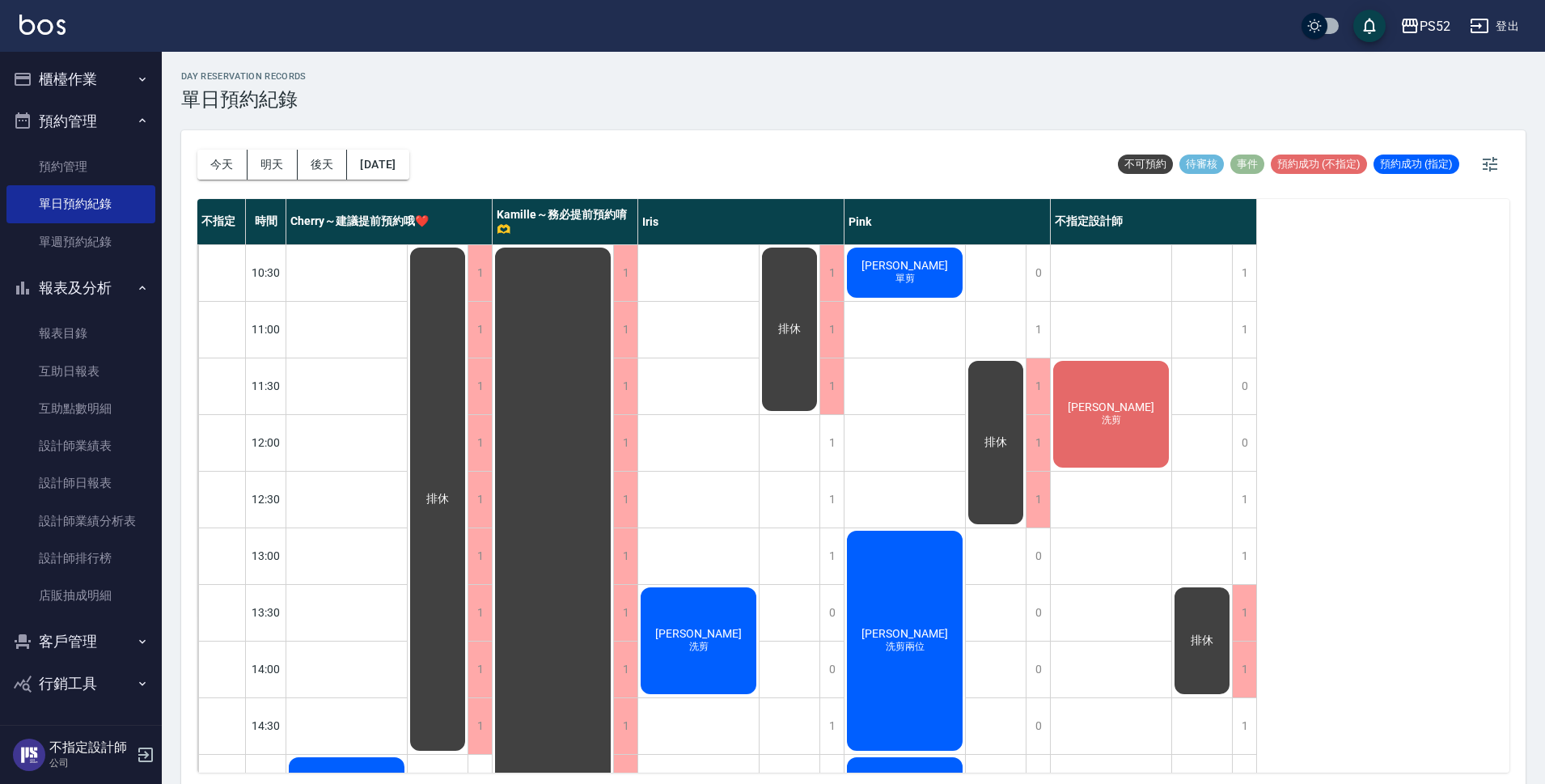
click at [1094, 439] on div "[PERSON_NAME]剪" at bounding box center [1111, 414] width 120 height 112
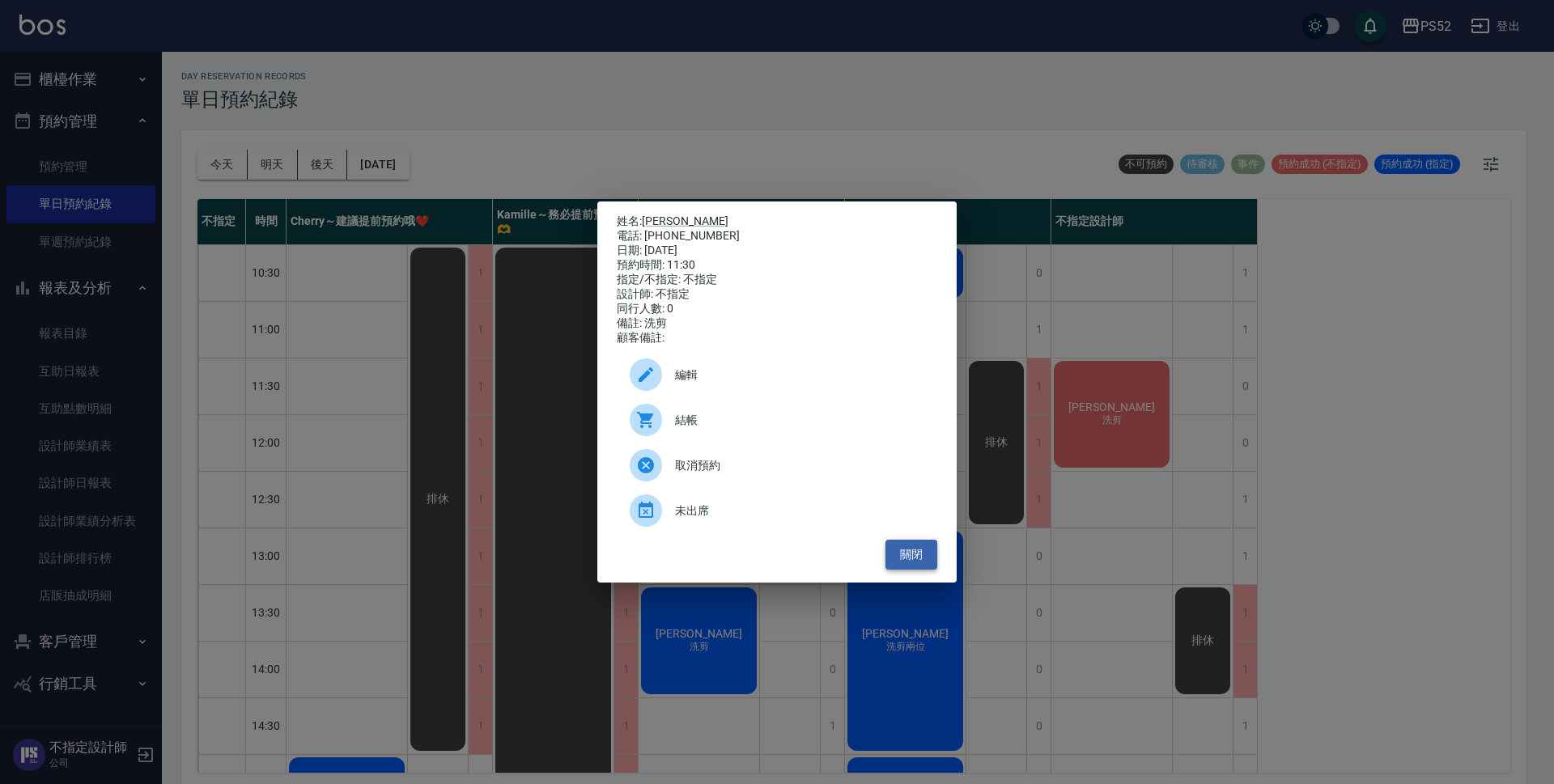
click at [897, 566] on button "關閉" at bounding box center [911, 554] width 52 height 30
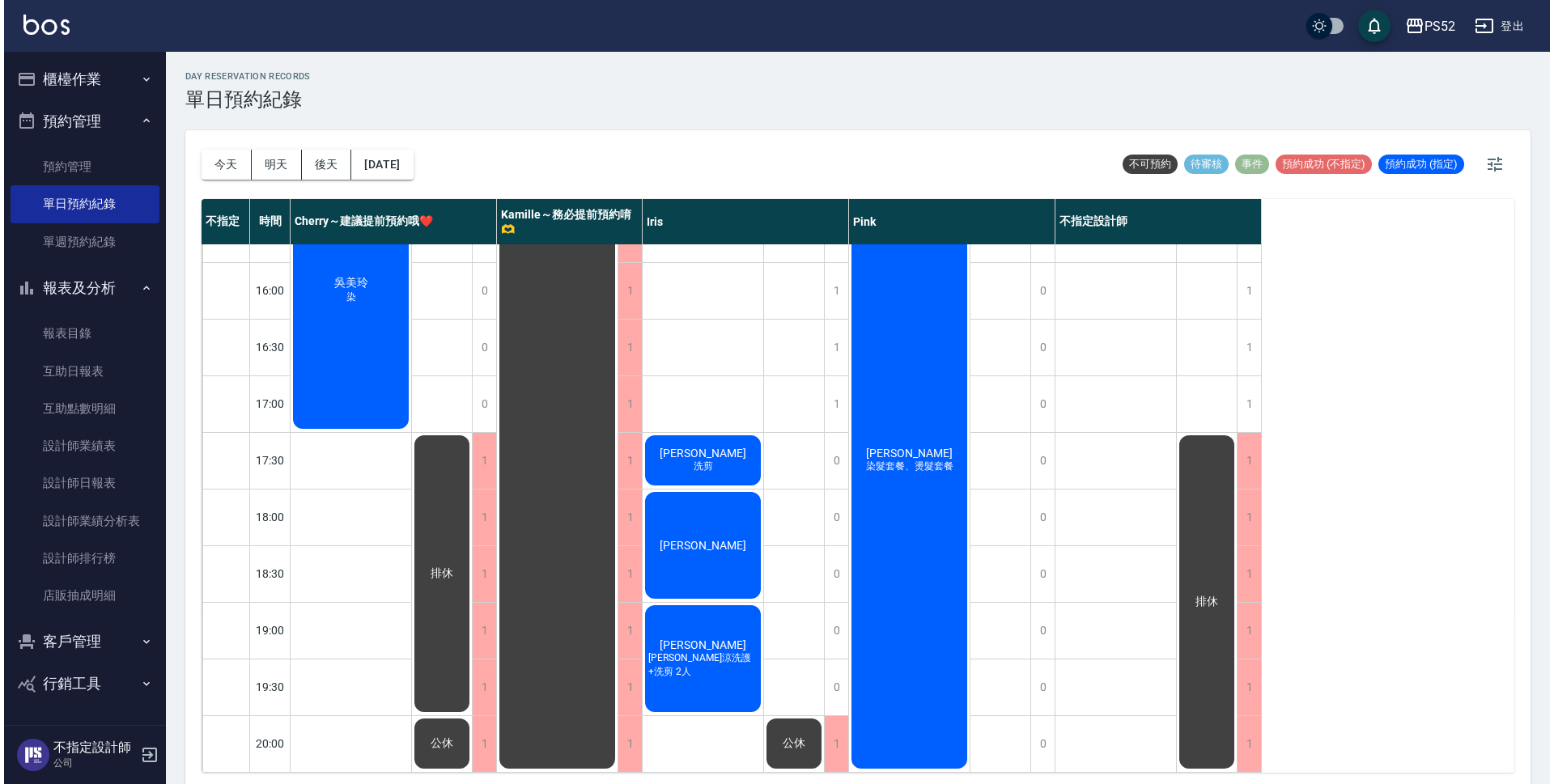
scroll to position [619, 0]
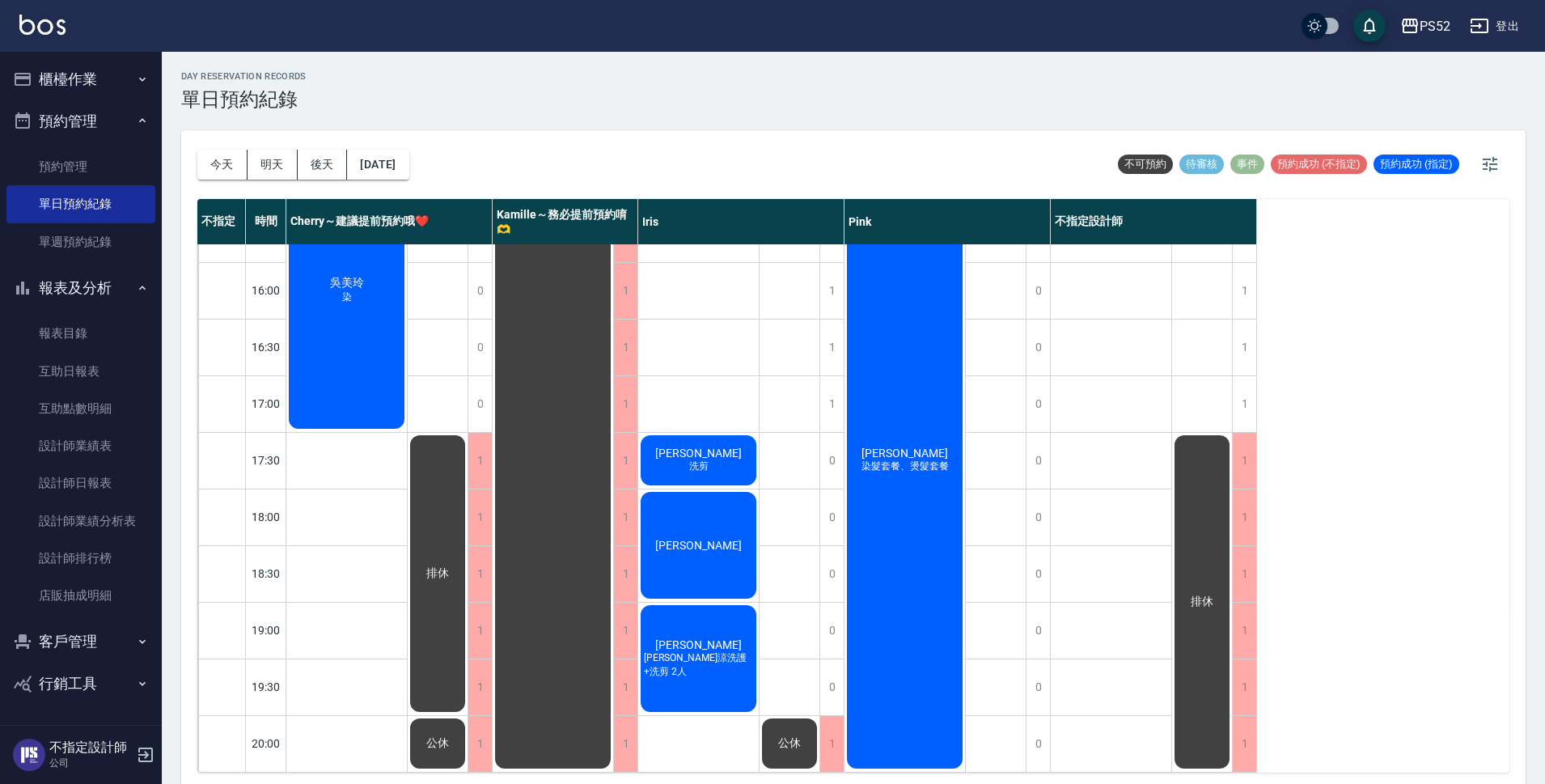
click at [129, 640] on button "客戶管理" at bounding box center [81, 641] width 149 height 42
click at [120, 688] on link "客戶列表" at bounding box center [81, 688] width 149 height 38
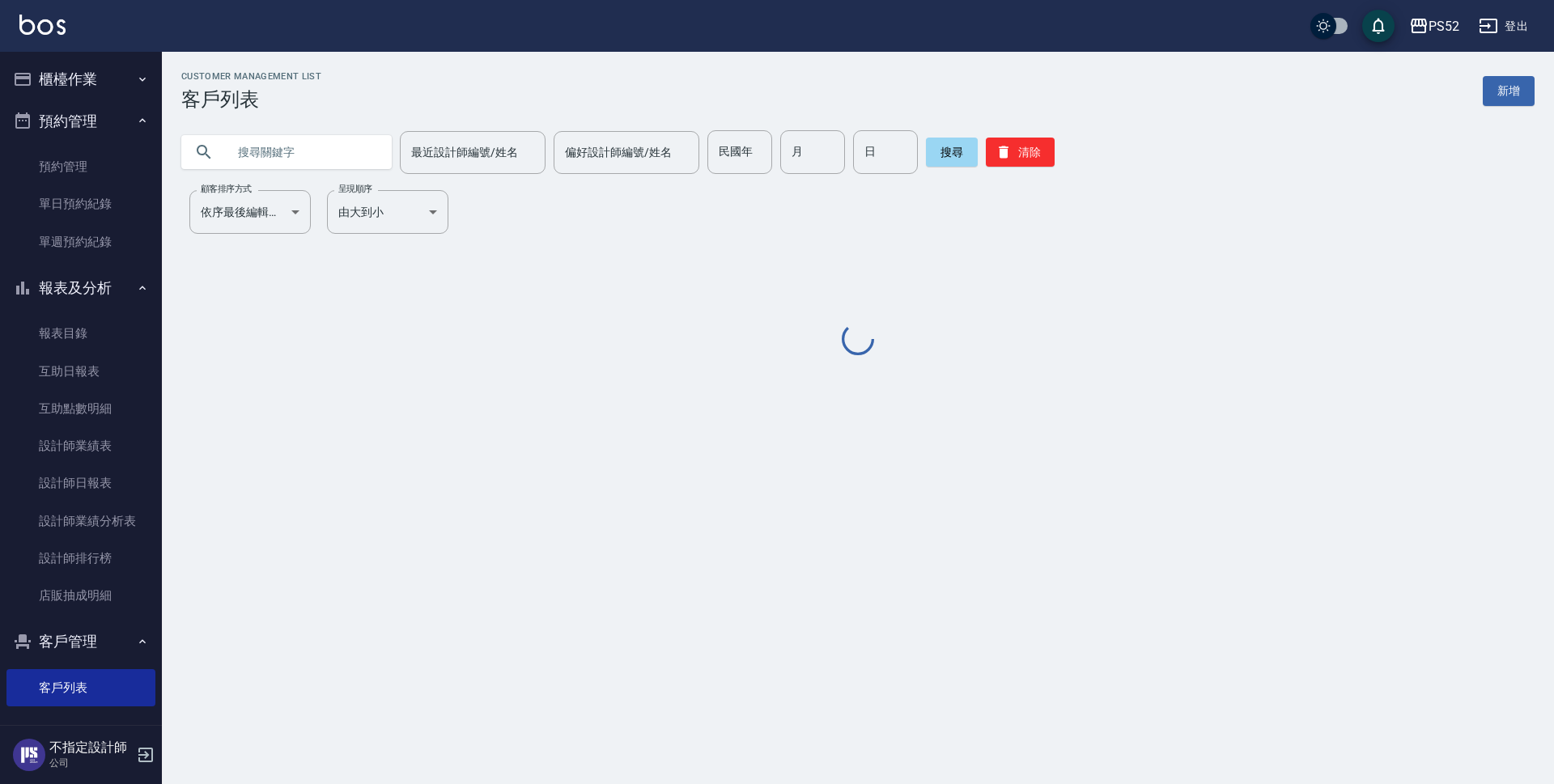
click at [306, 152] on input "text" at bounding box center [303, 151] width 152 height 43
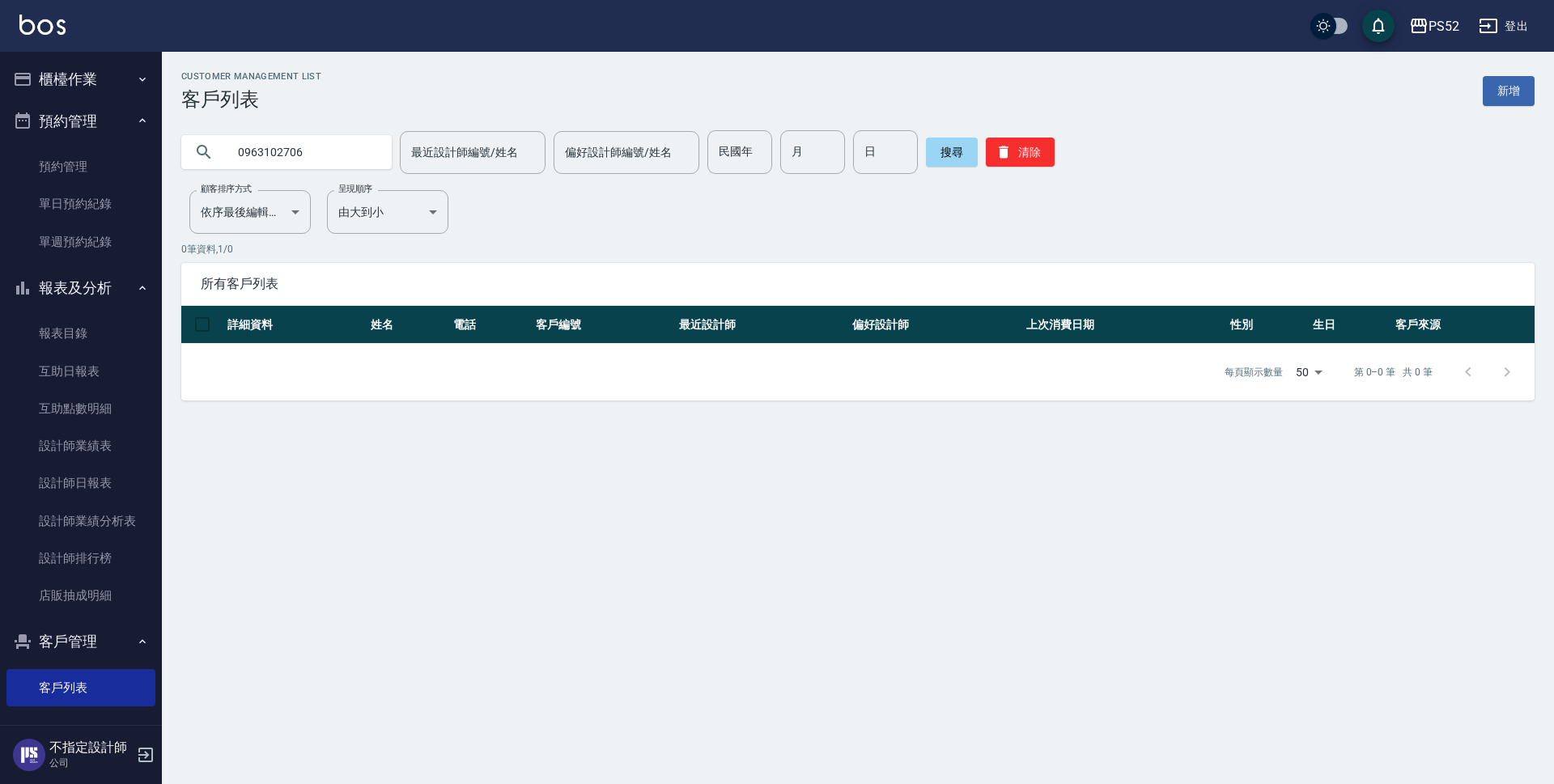
type input "0963102706"
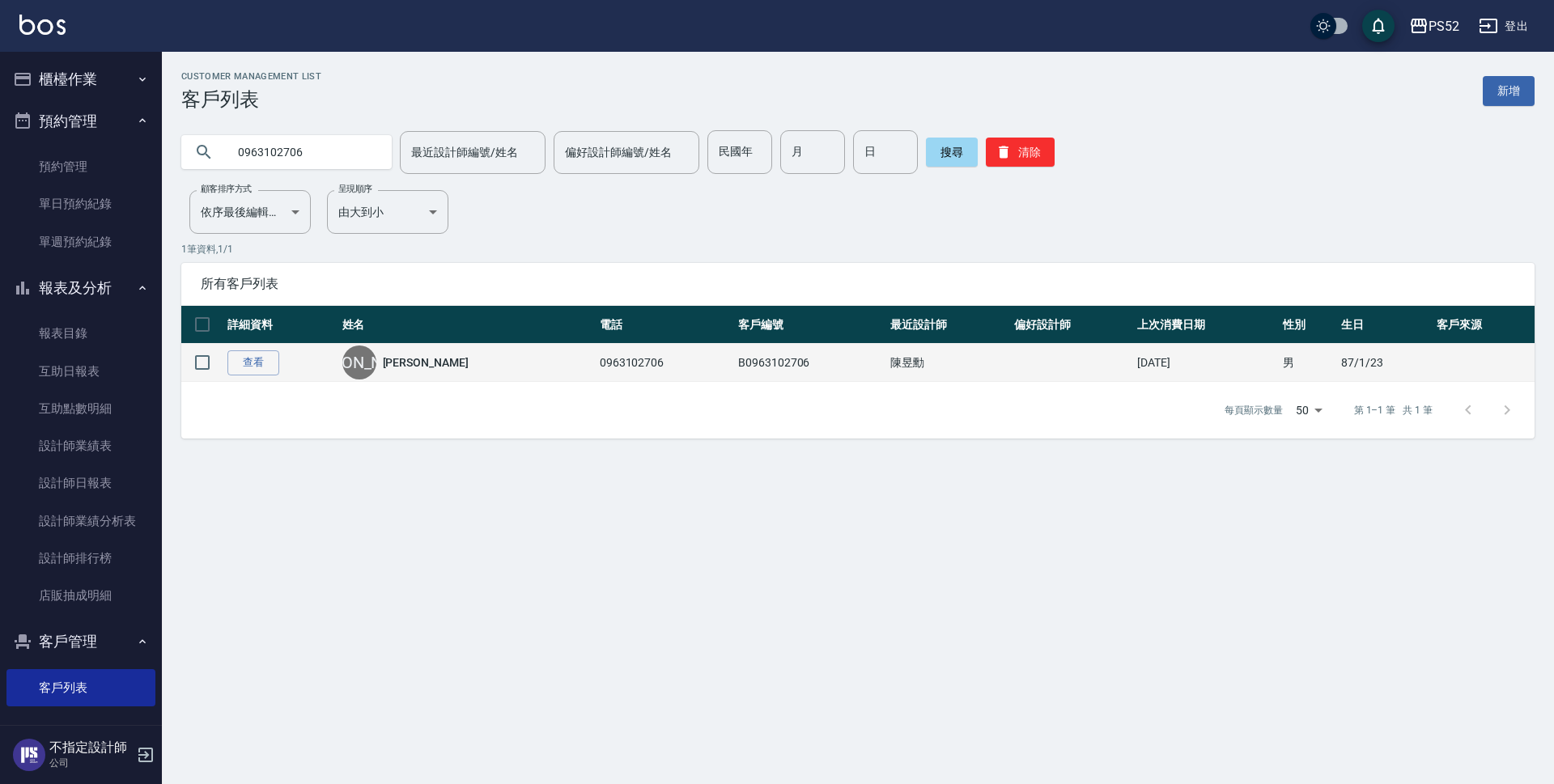
click at [412, 358] on link "[PERSON_NAME]" at bounding box center [425, 362] width 86 height 16
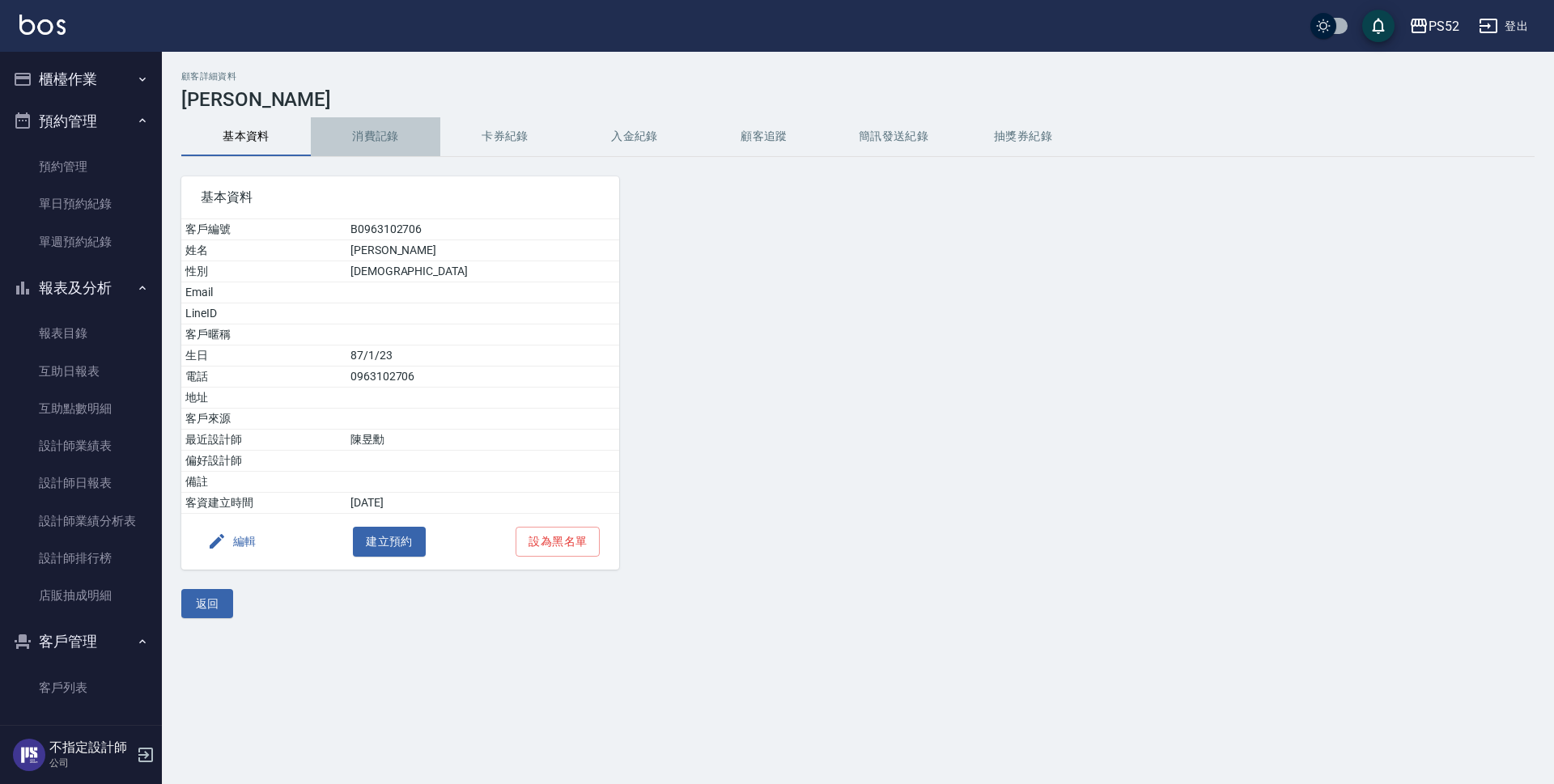
click at [385, 139] on button "消費記錄" at bounding box center [376, 137] width 129 height 39
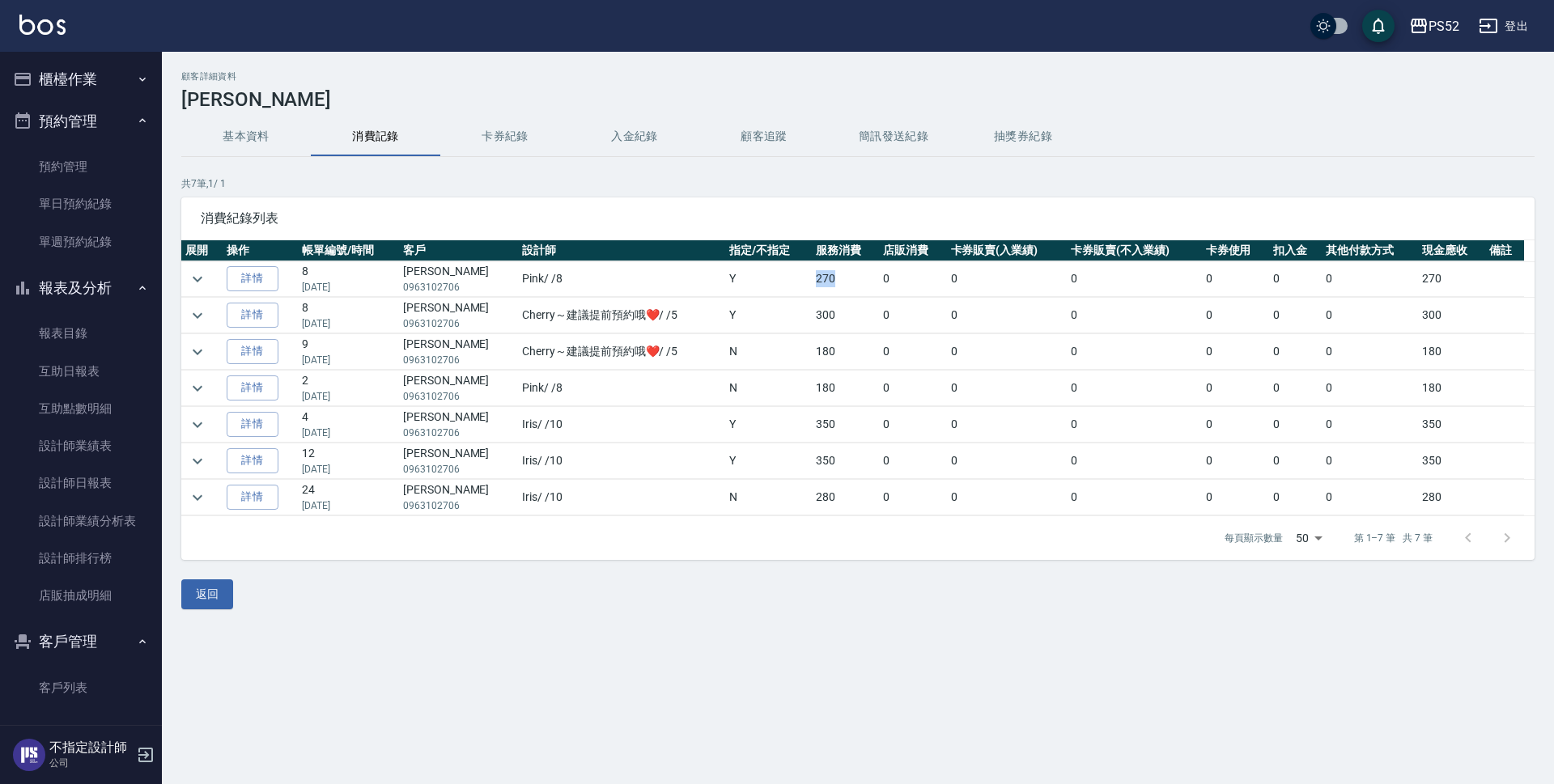
drag, startPoint x: 798, startPoint y: 276, endPoint x: 836, endPoint y: 286, distance: 39.3
click at [836, 286] on td "270" at bounding box center [845, 278] width 67 height 36
click at [299, 126] on button "基本資料" at bounding box center [246, 137] width 129 height 39
